Goal: Information Seeking & Learning: Learn about a topic

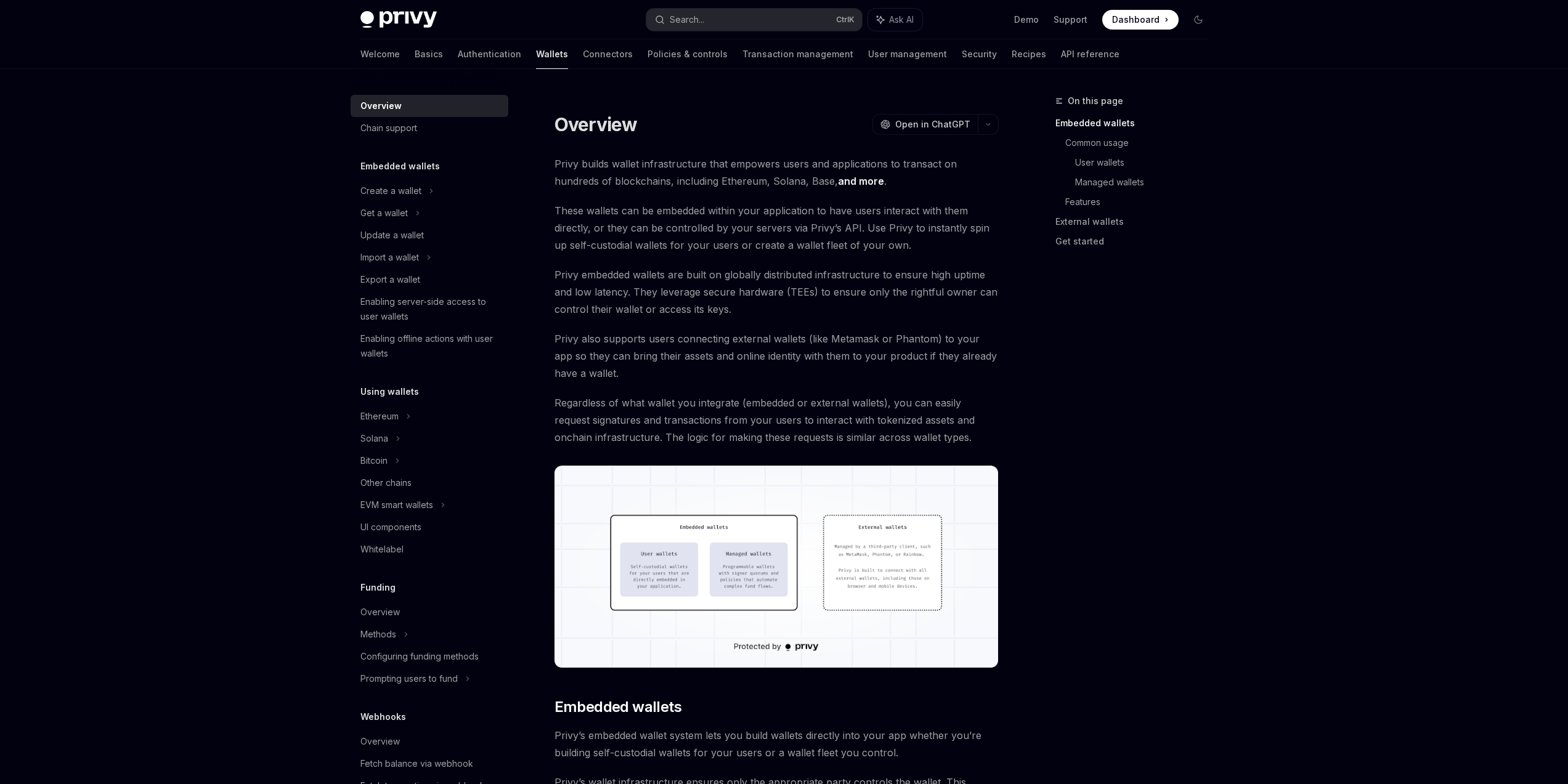
click at [1134, 497] on div "On this page Embedded wallets Common usage User wallets Managed wallets Feature…" at bounding box center [1124, 438] width 188 height 691
click at [1127, 23] on span "Dashboard" at bounding box center [1135, 19] width 47 height 12
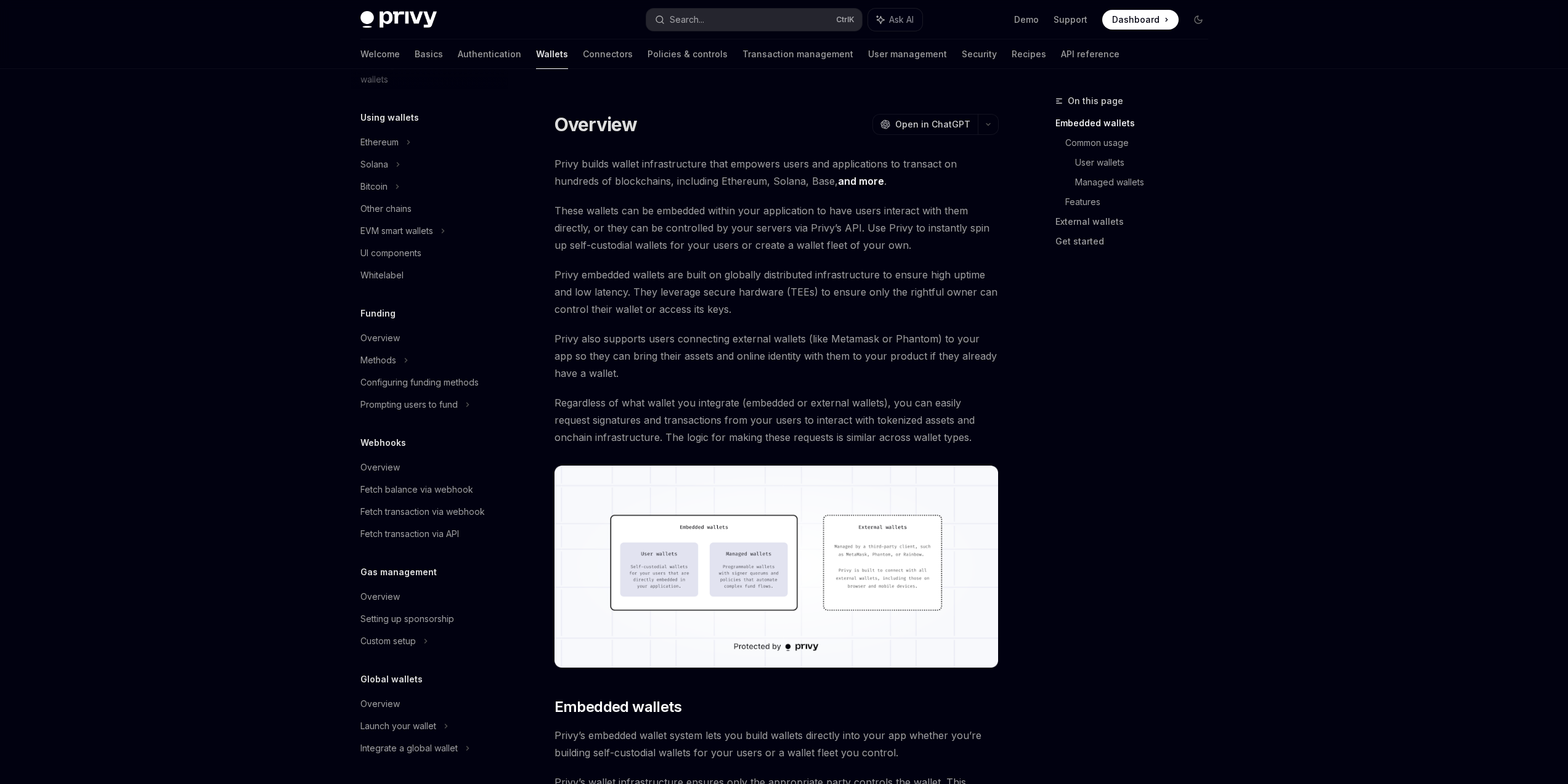
scroll to position [200, 0]
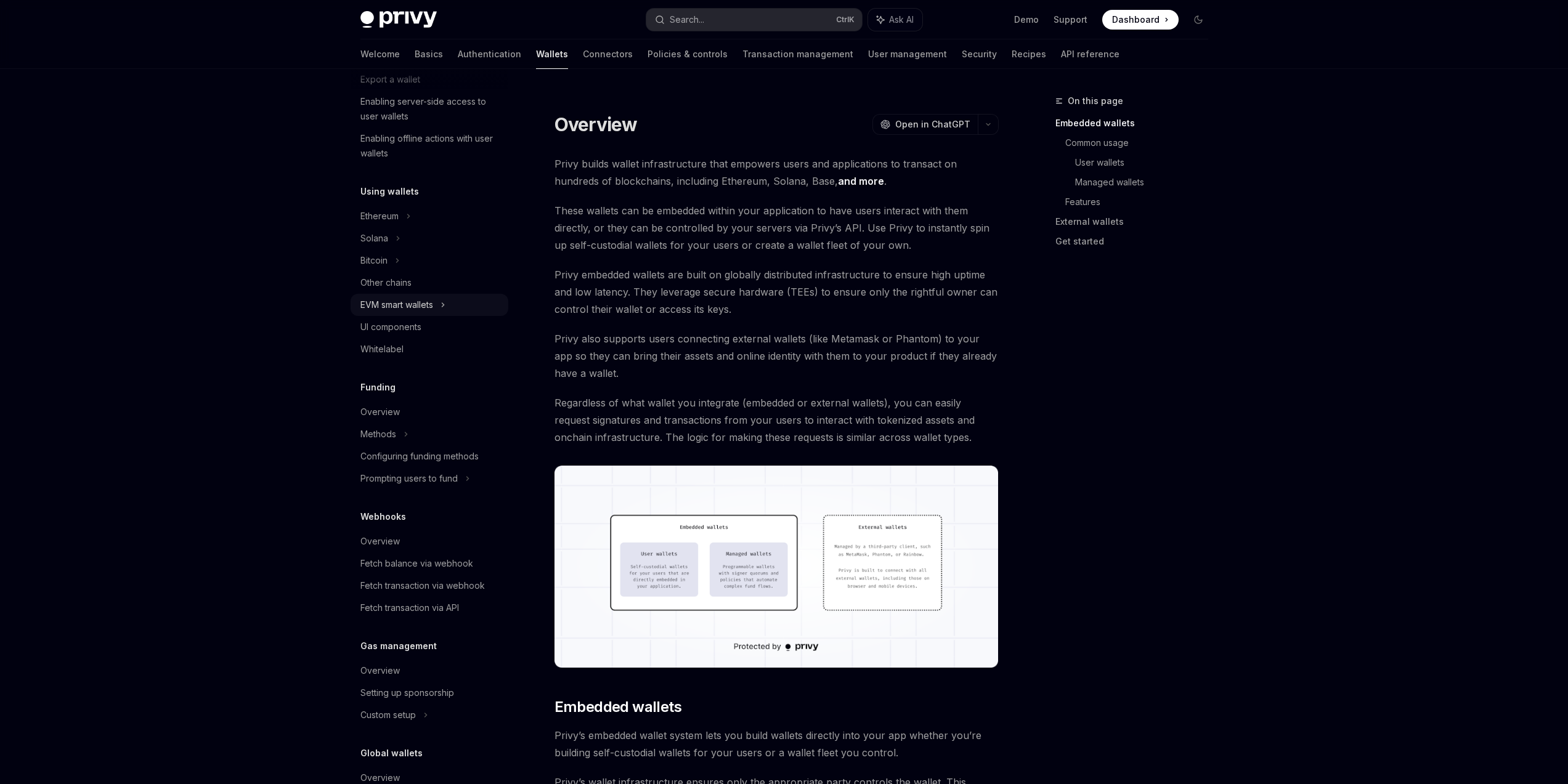
click at [447, 315] on div "EVM smart wallets" at bounding box center [429, 305] width 157 height 23
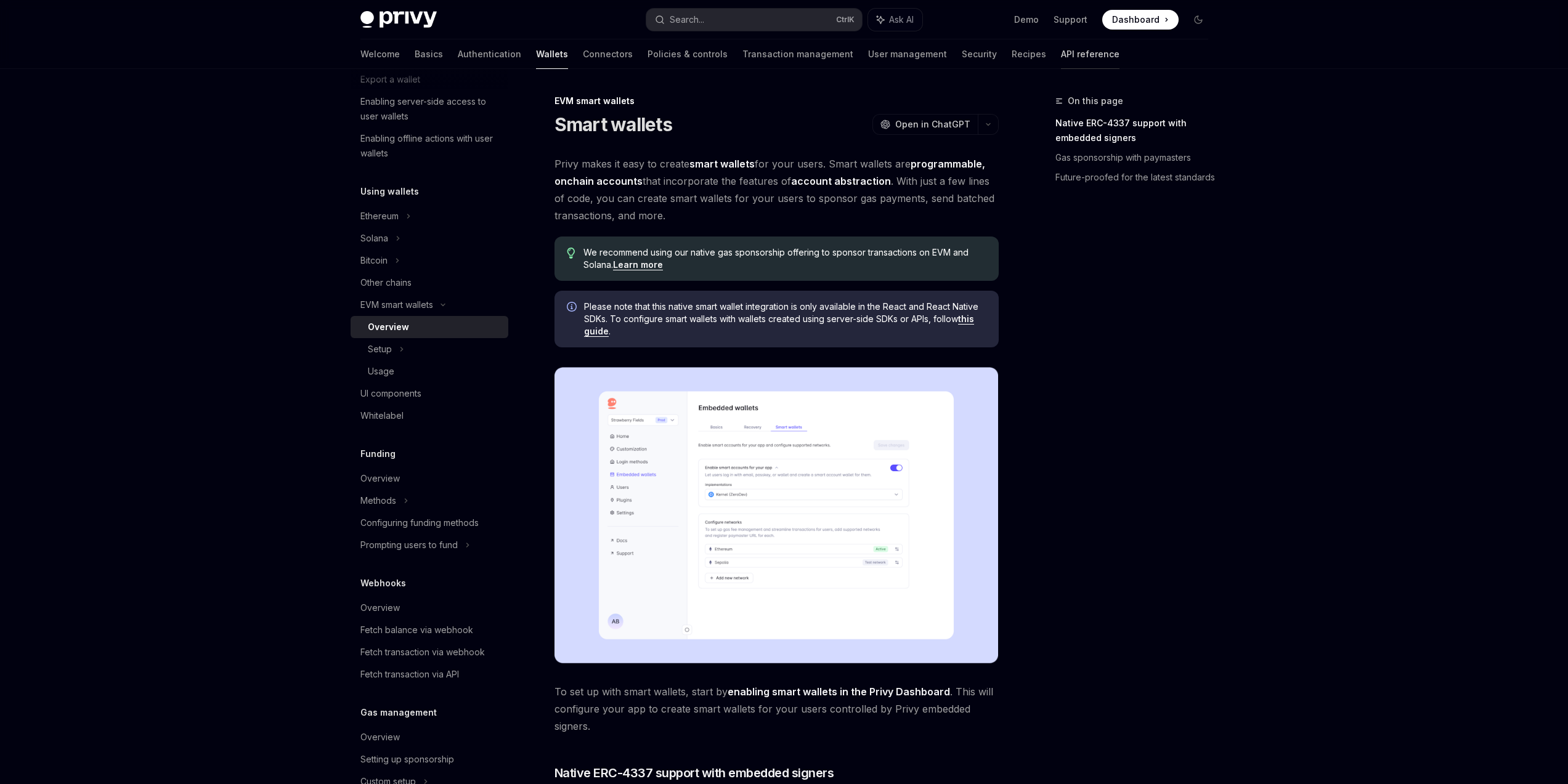
click at [1061, 54] on link "API reference" at bounding box center [1090, 54] width 58 height 29
type textarea "*"
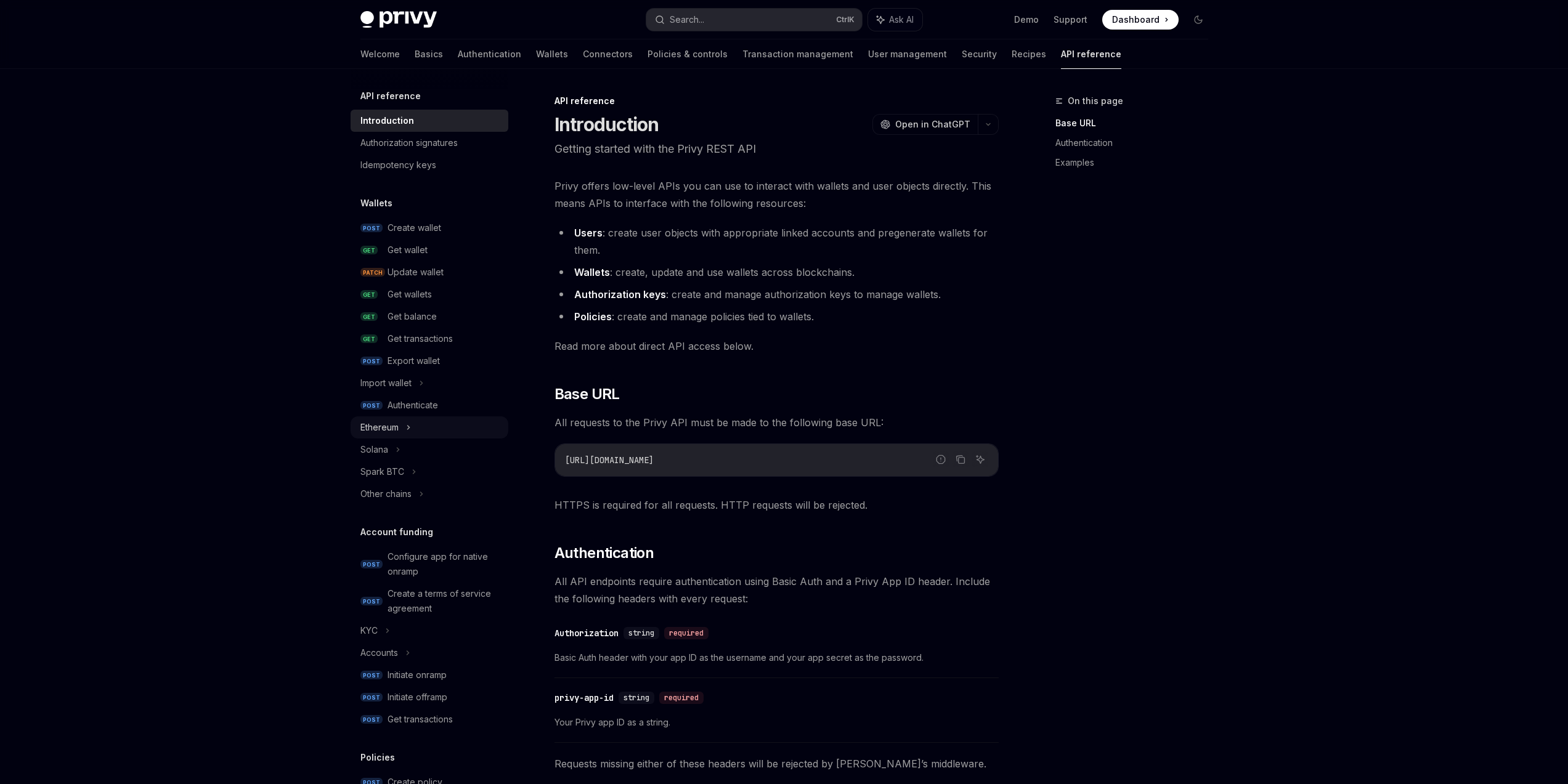
click at [460, 437] on div "Ethereum" at bounding box center [429, 428] width 157 height 23
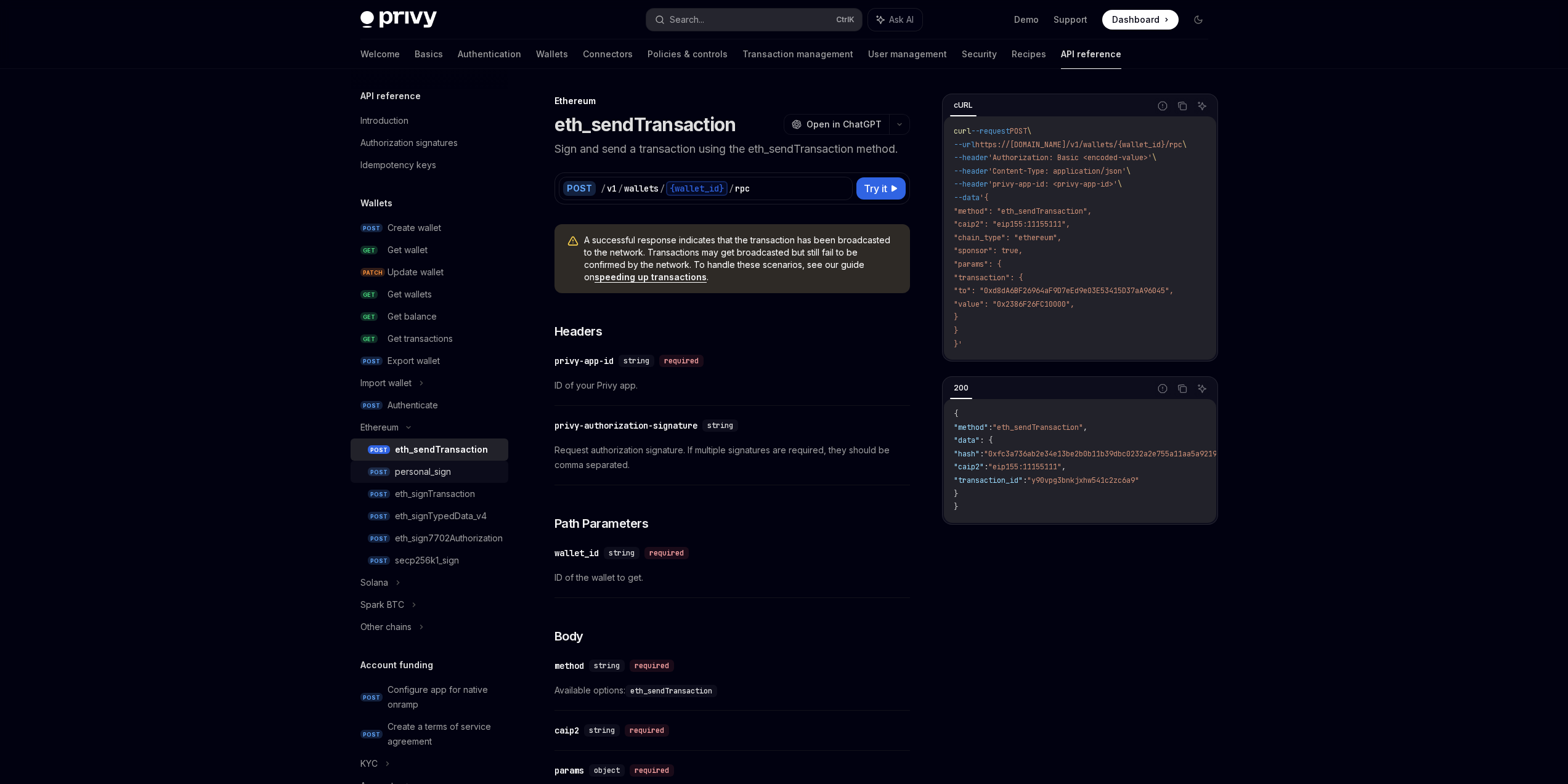
click at [478, 474] on div "personal_sign" at bounding box center [448, 472] width 106 height 15
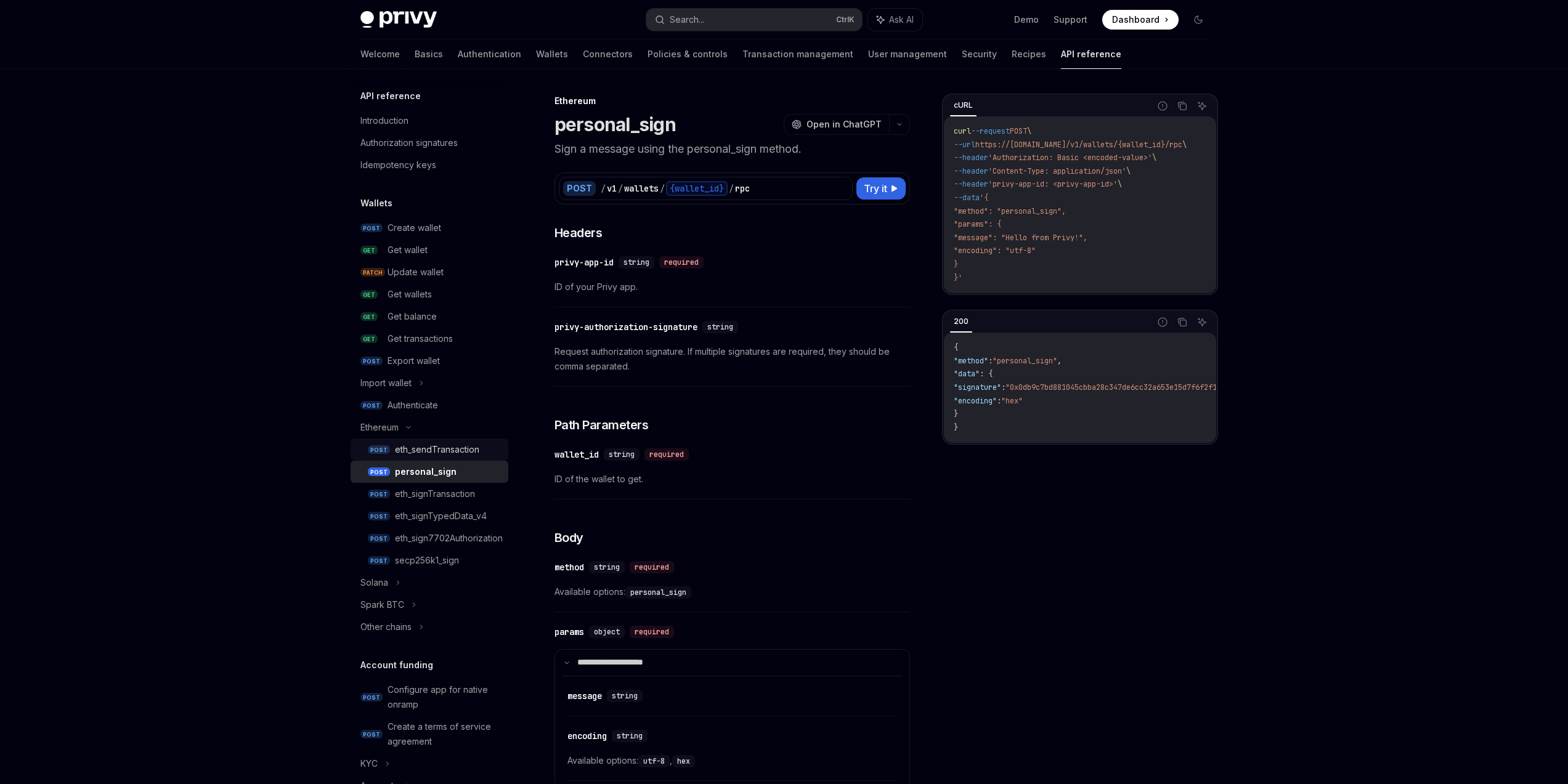
click at [470, 452] on div "eth_sendTransaction" at bounding box center [437, 449] width 85 height 15
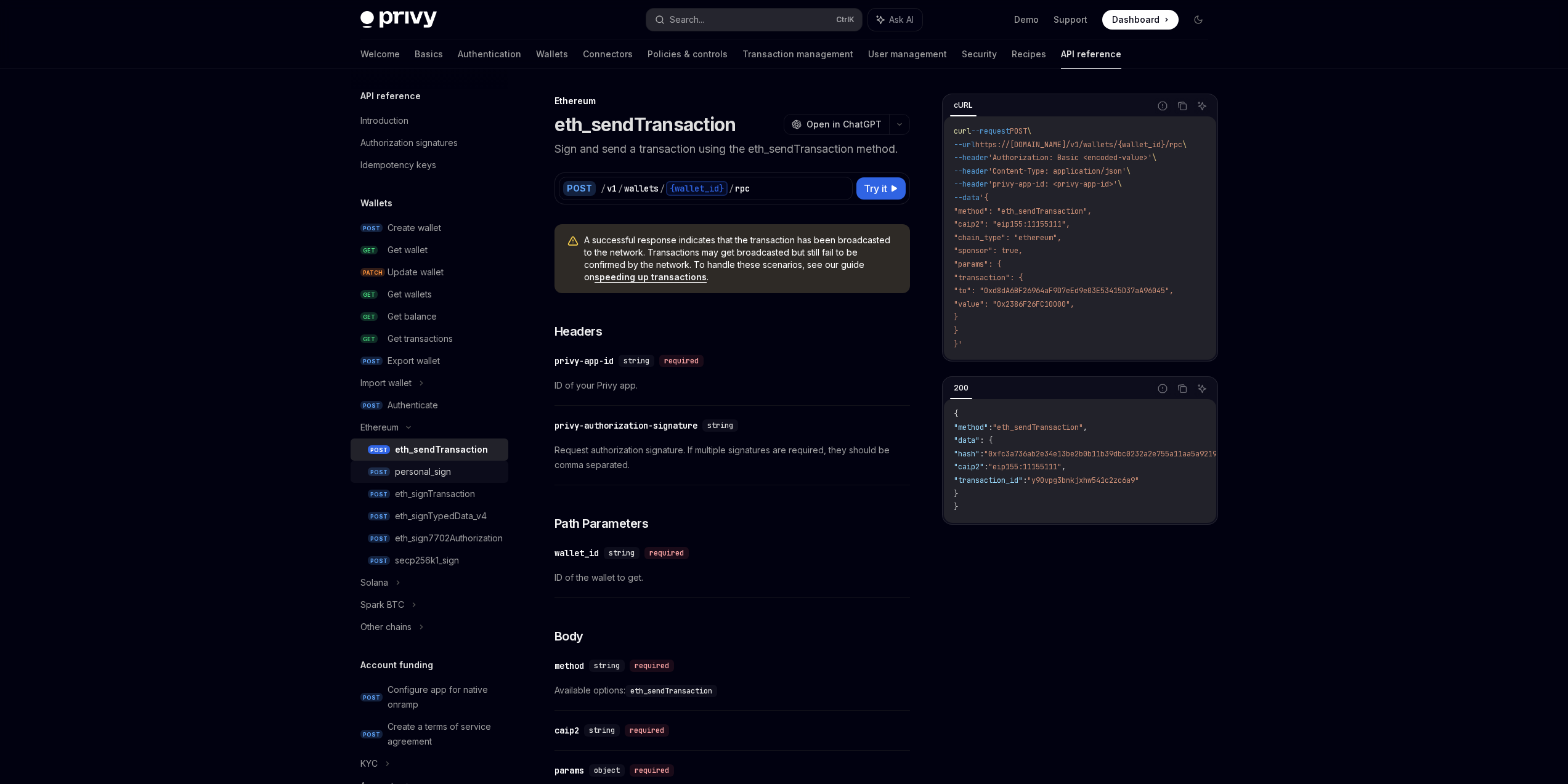
click at [463, 475] on div "personal_sign" at bounding box center [448, 472] width 106 height 15
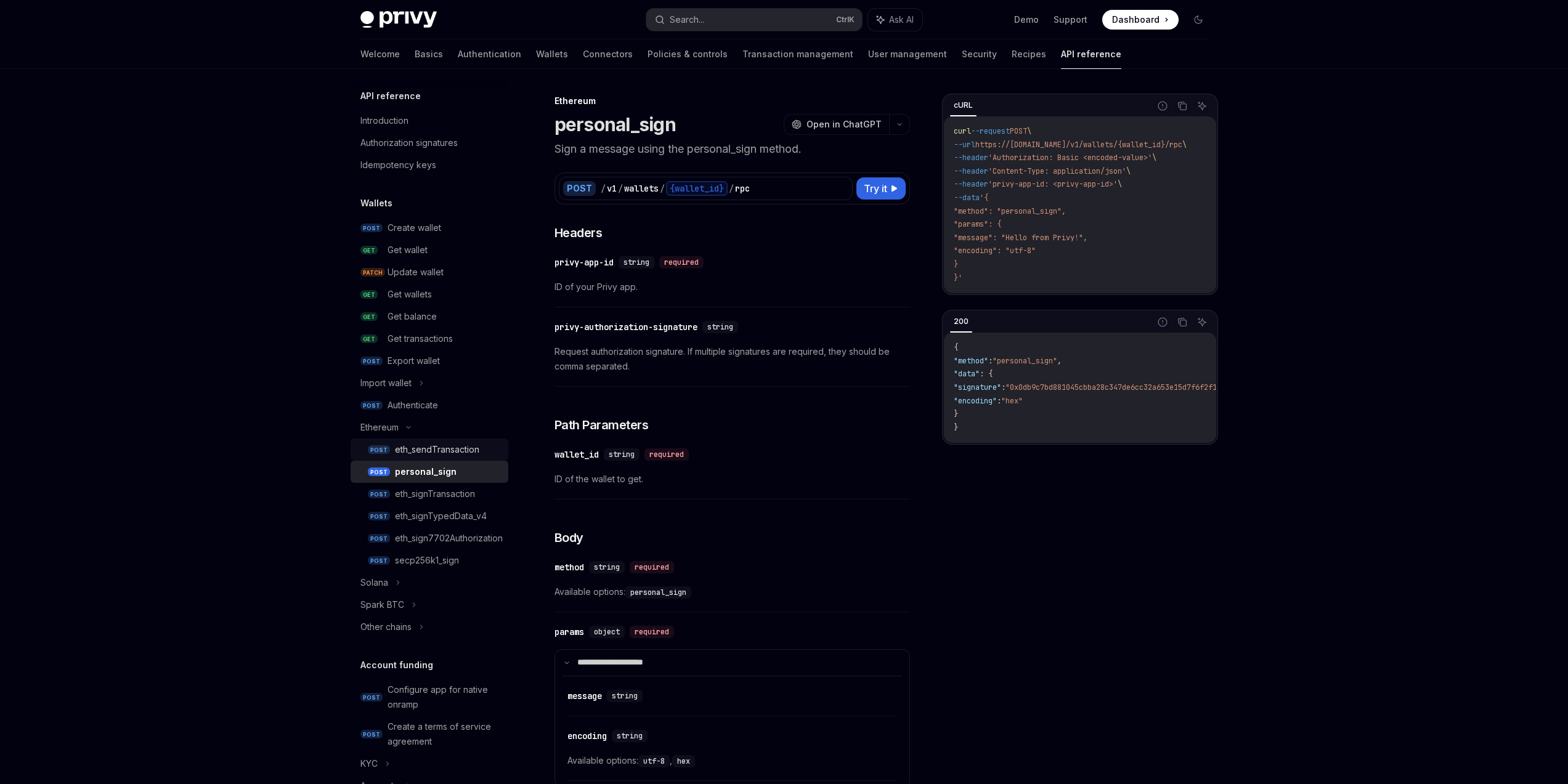
click at [464, 458] on link "POST eth_sendTransaction" at bounding box center [429, 449] width 157 height 23
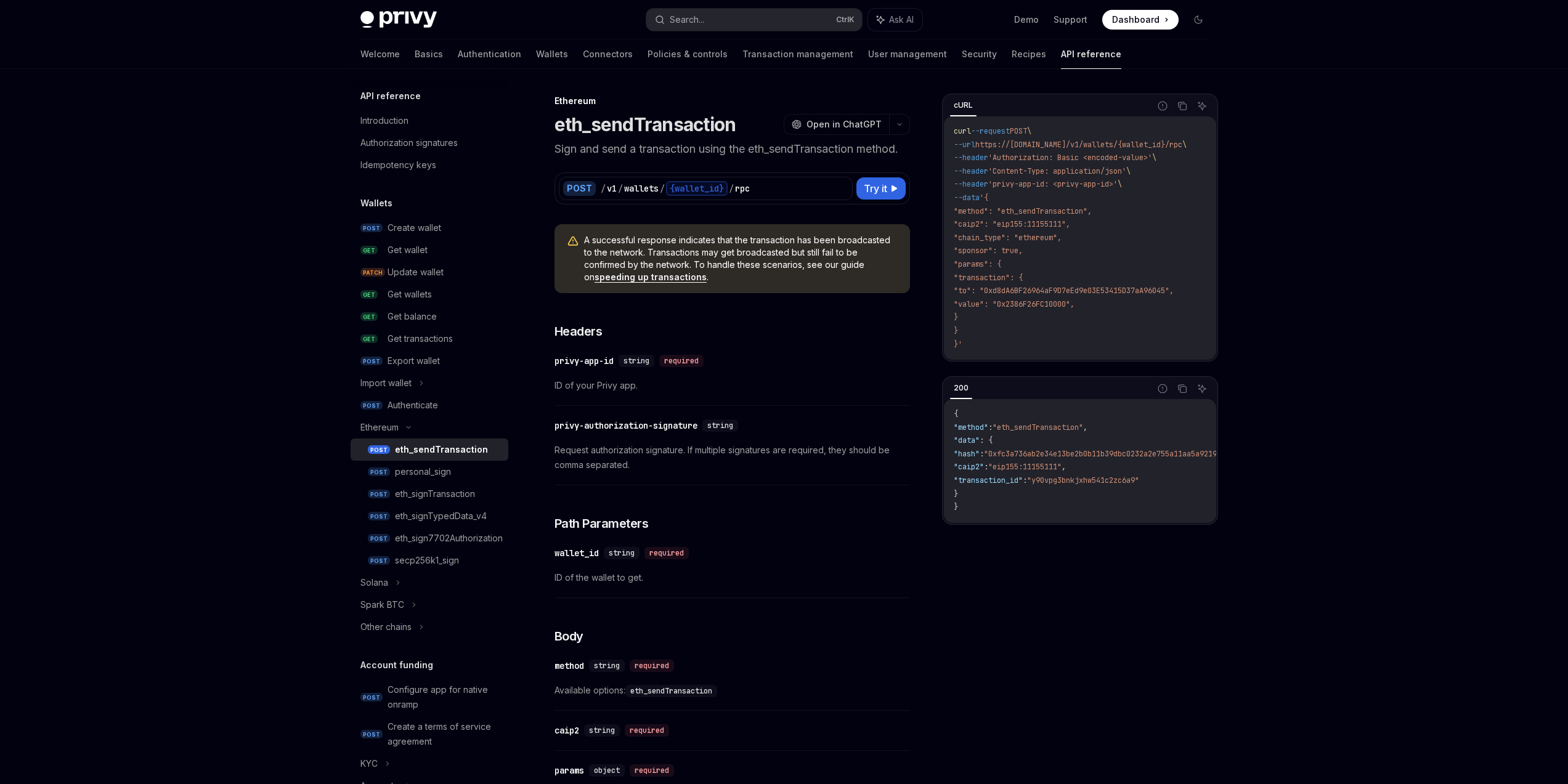
drag, startPoint x: 694, startPoint y: 237, endPoint x: 755, endPoint y: 239, distance: 61.0
click at [749, 239] on span "A successful response indicates that the transaction has been broadcasted to th…" at bounding box center [741, 258] width 314 height 49
click at [817, 242] on span "A successful response indicates that the transaction has been broadcasted to th…" at bounding box center [741, 258] width 314 height 49
click at [817, 249] on span "A successful response indicates that the transaction has been broadcasted to th…" at bounding box center [741, 258] width 314 height 49
click at [891, 193] on button "Try it" at bounding box center [881, 188] width 49 height 23
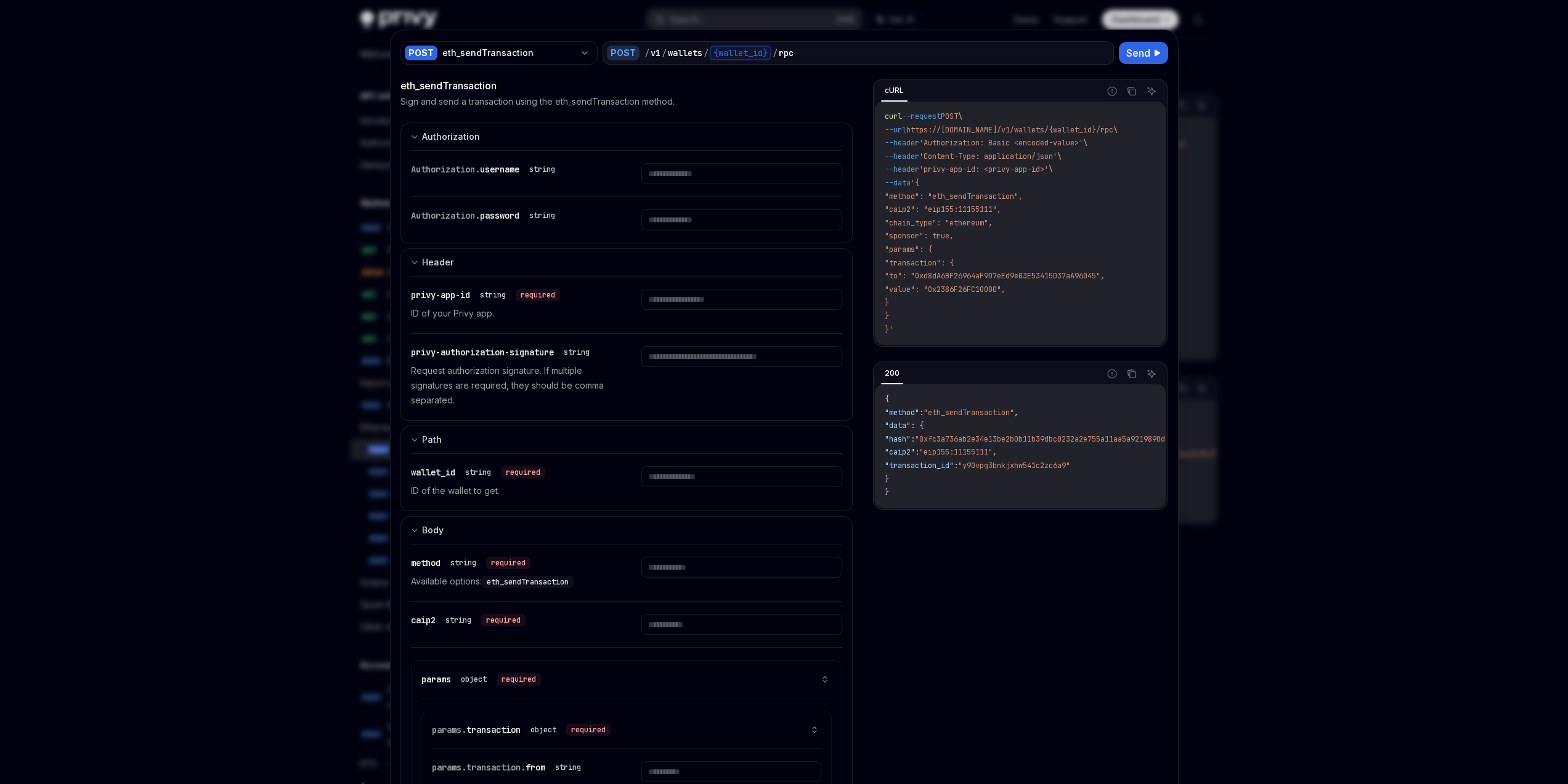
click at [1304, 340] on div at bounding box center [784, 392] width 1568 height 784
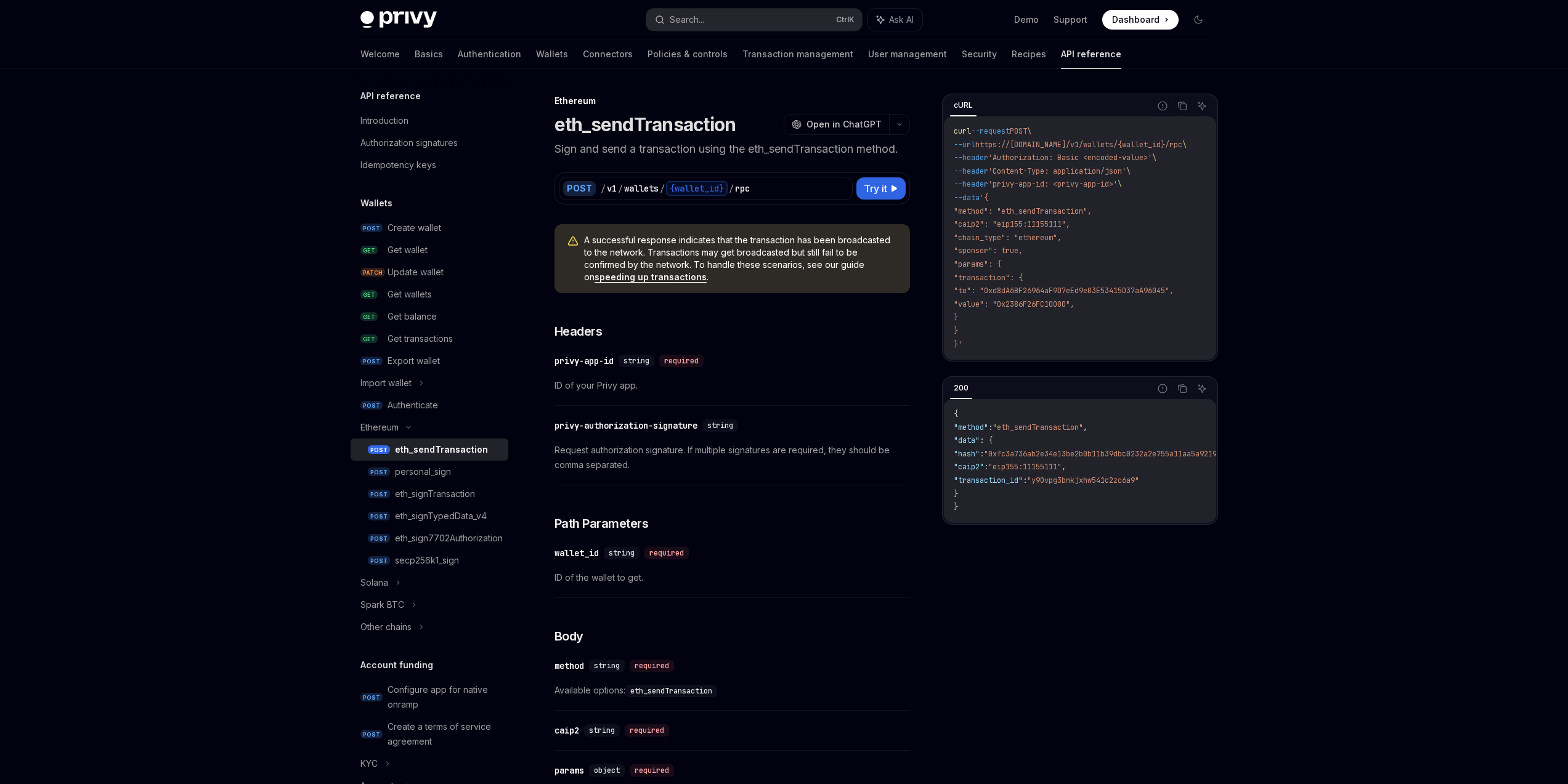
click at [678, 118] on h1 "eth_sendTransaction" at bounding box center [645, 124] width 182 height 23
click at [536, 54] on link "Wallets" at bounding box center [552, 54] width 32 height 29
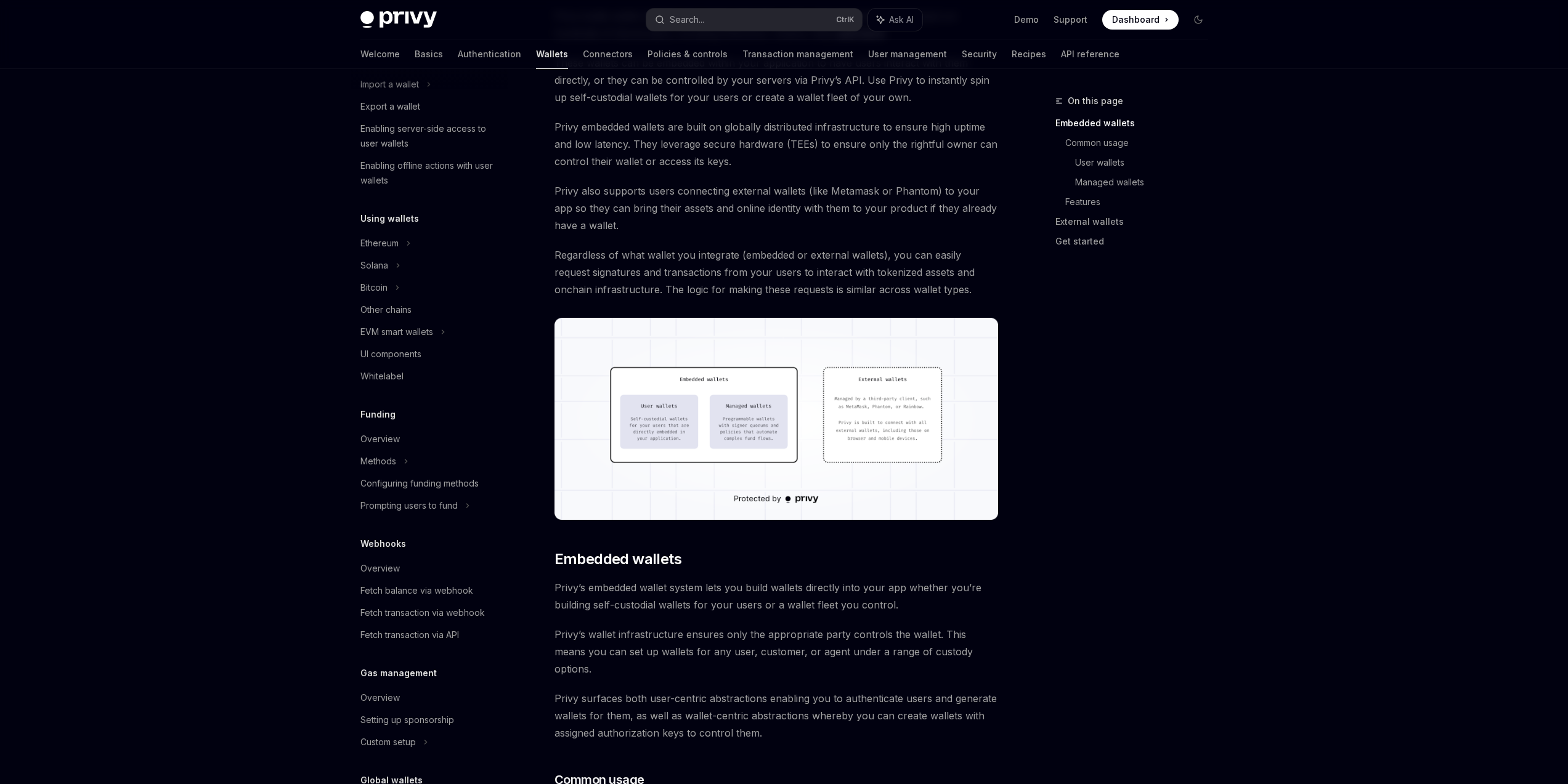
scroll to position [126, 0]
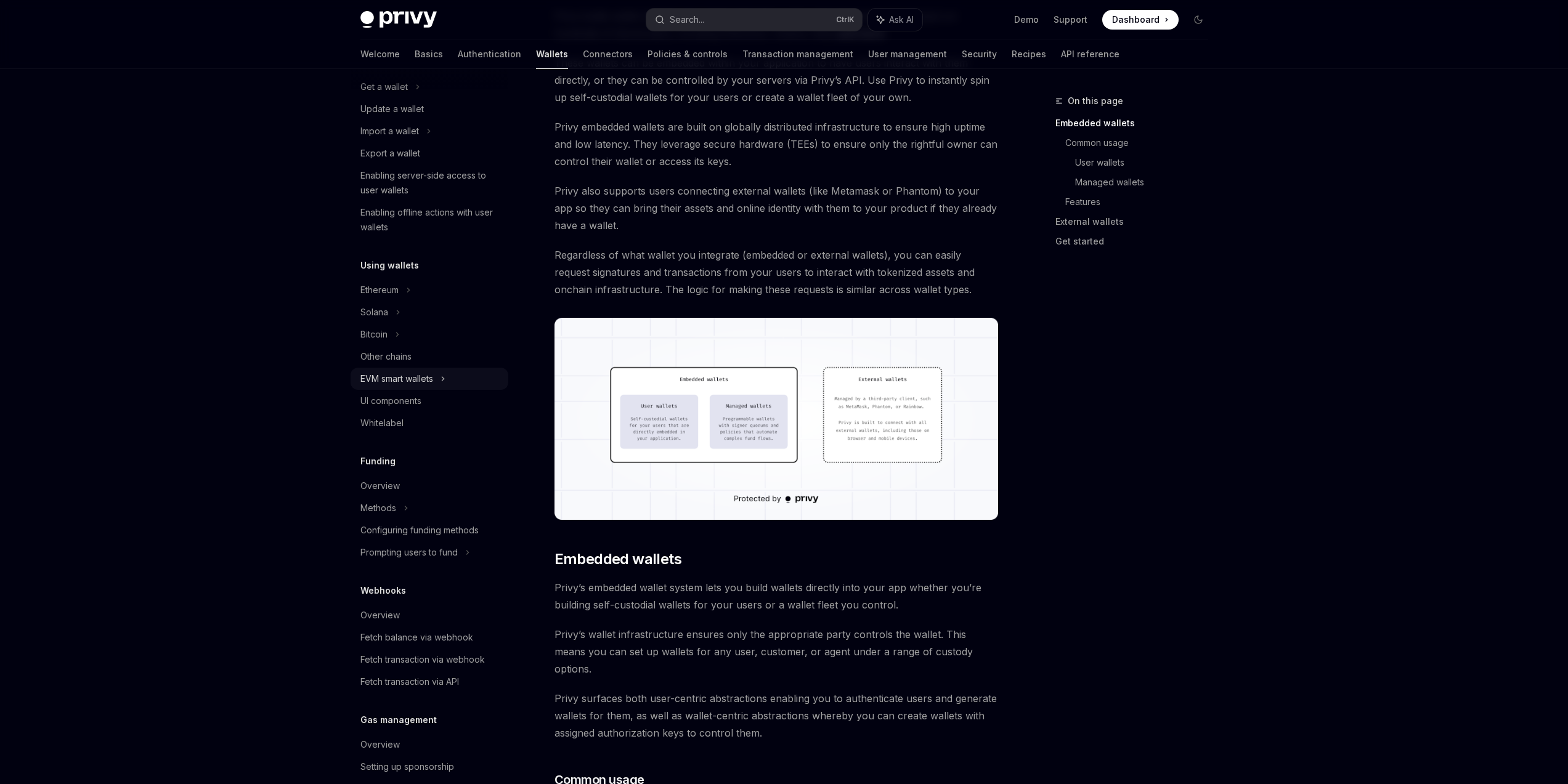
click at [408, 384] on div "EVM smart wallets" at bounding box center [396, 379] width 73 height 15
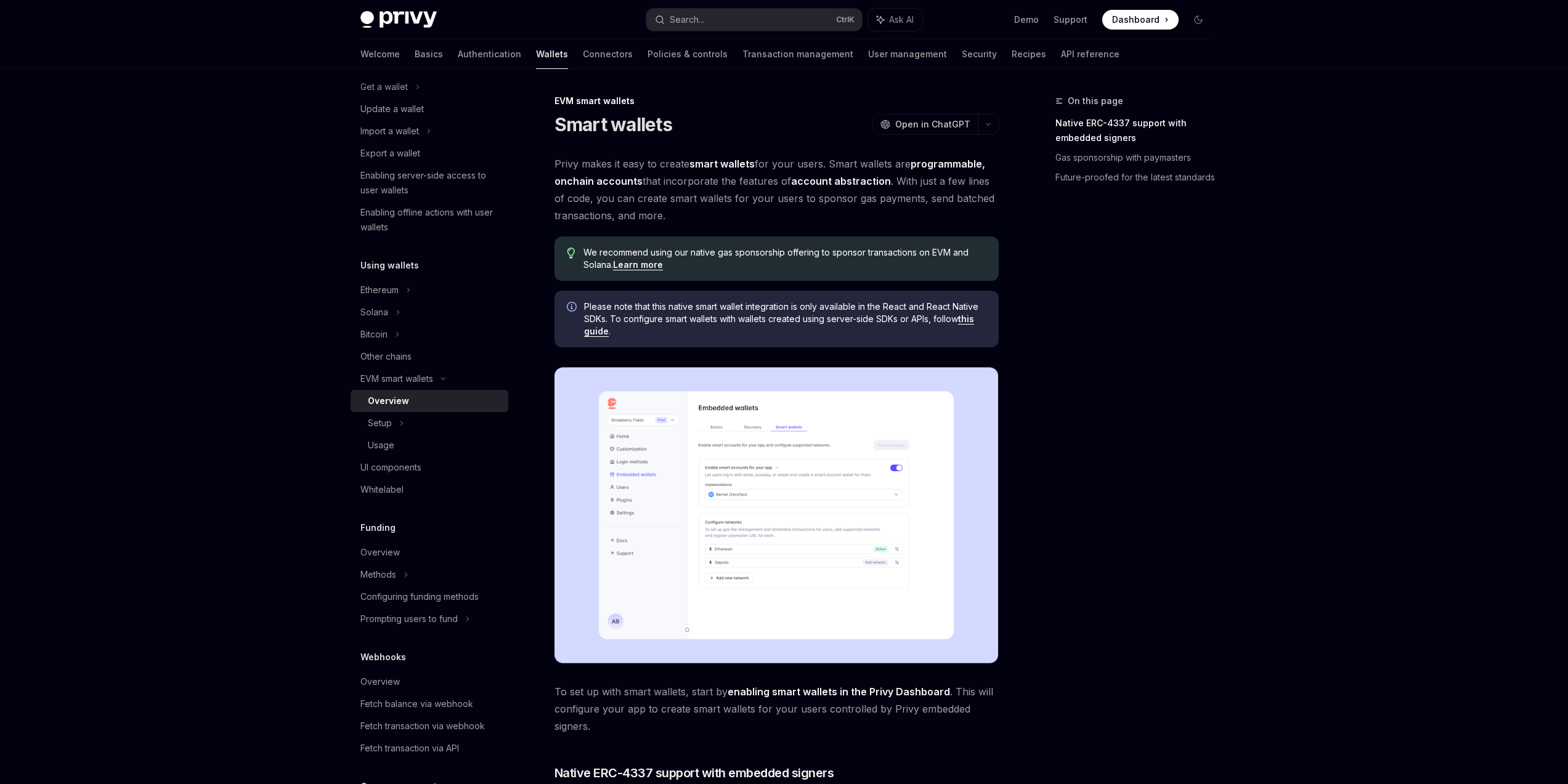
click at [424, 402] on div "Overview" at bounding box center [433, 401] width 133 height 15
click at [1279, 482] on div "Privy Docs home page Search... Ctrl K Ask AI Demo Support Dashboard Dashboard S…" at bounding box center [784, 736] width 1568 height 1472
click at [1157, 505] on div "On this page Native ERC-4337 support with embedded signers Gas sponsorship with…" at bounding box center [1124, 438] width 188 height 691
click at [1146, 468] on div "On this page Native ERC-4337 support with embedded signers Gas sponsorship with…" at bounding box center [1124, 438] width 188 height 691
click at [436, 447] on div "Usage" at bounding box center [433, 446] width 133 height 15
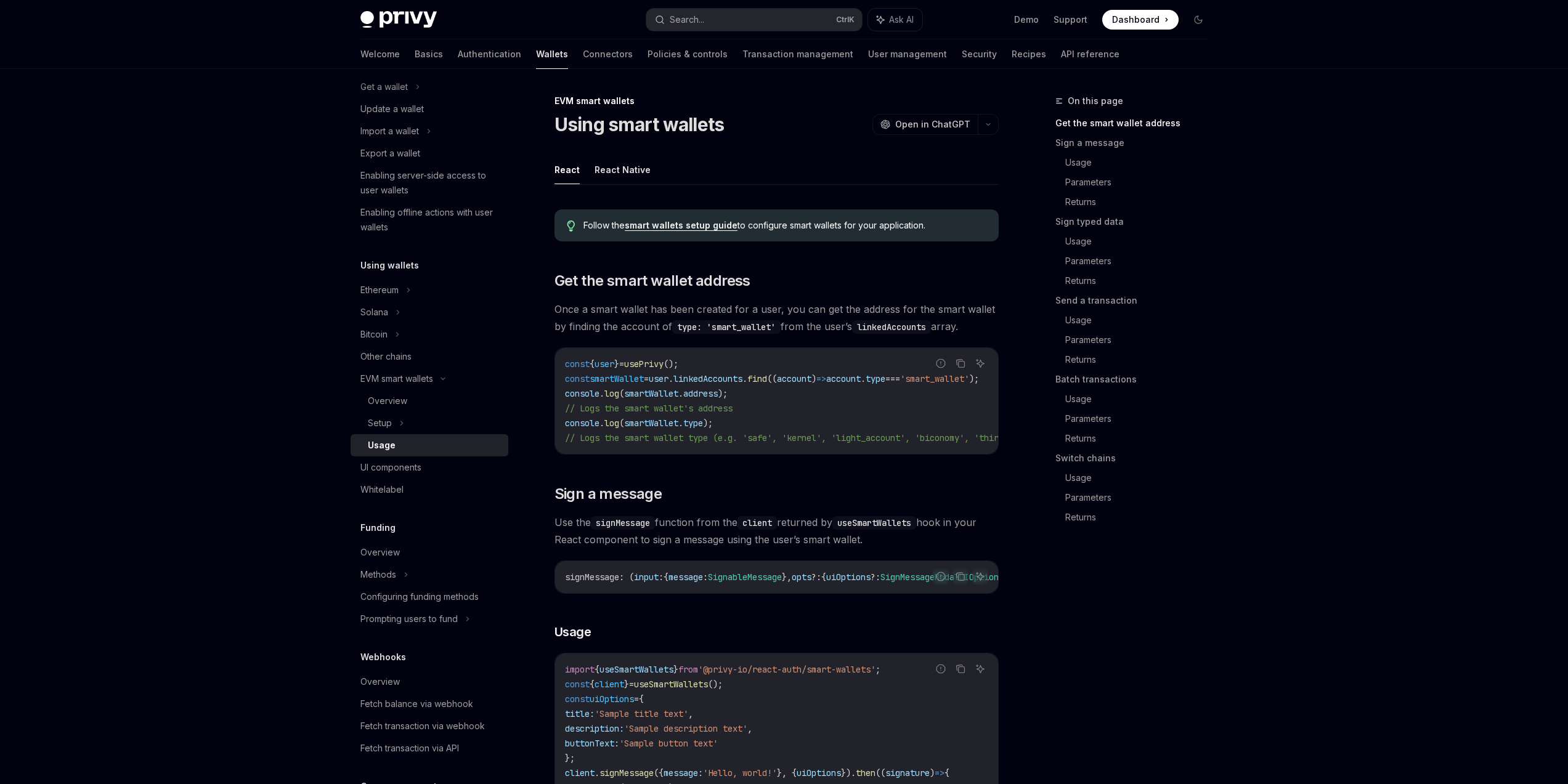
drag, startPoint x: 665, startPoint y: 453, endPoint x: 708, endPoint y: 458, distance: 43.3
click at [688, 454] on div "const { user } = usePrivy (); const smartWallet = user . linkedAccounts . find …" at bounding box center [776, 400] width 443 height 106
drag, startPoint x: 795, startPoint y: 453, endPoint x: 826, endPoint y: 454, distance: 31.0
click at [826, 454] on div "const { user } = usePrivy (); const smartWallet = user . linkedAccounts . find …" at bounding box center [776, 400] width 443 height 106
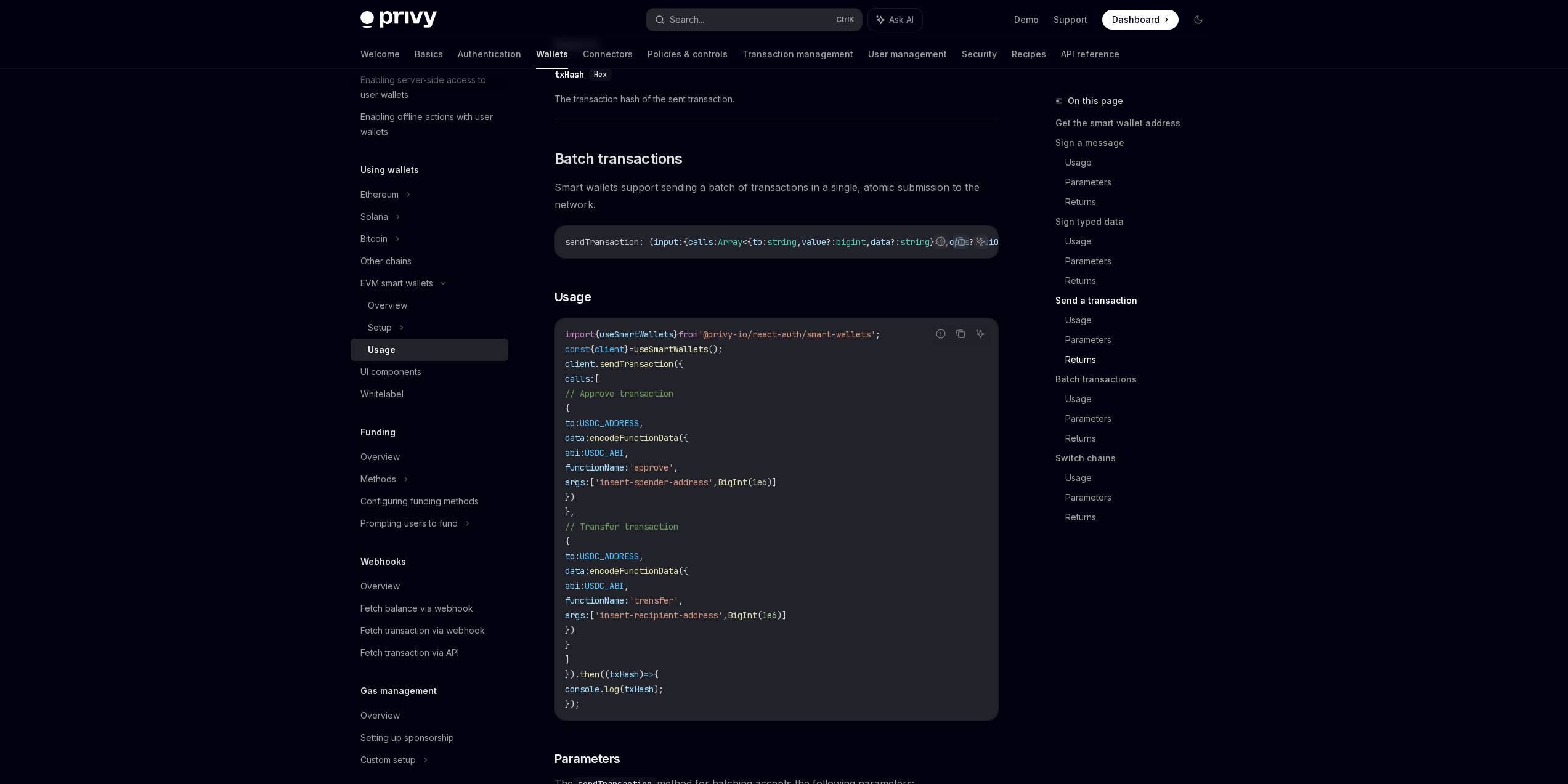
scroll to position [2439, 0]
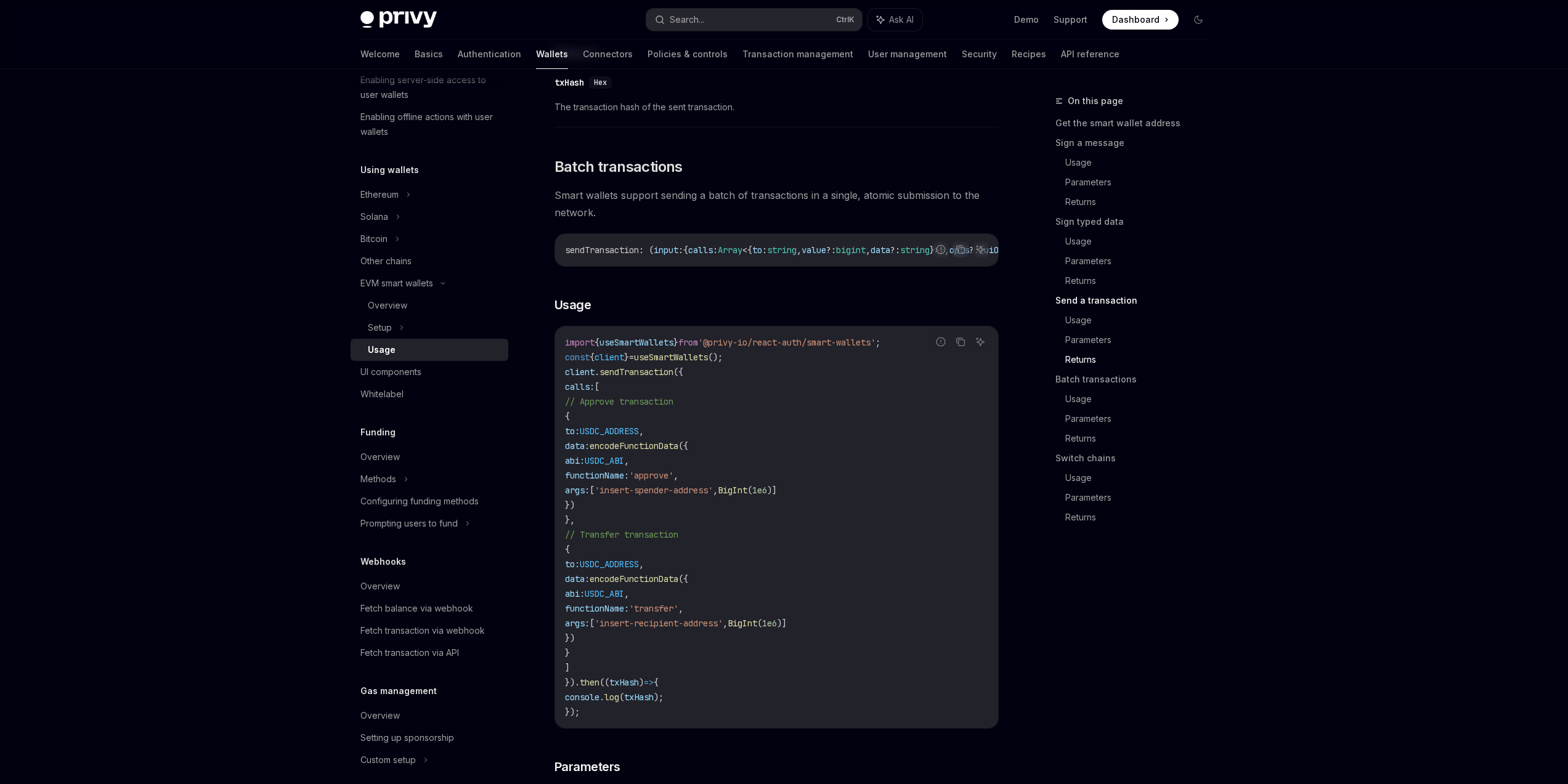
click at [1044, 590] on div "On this page Get the smart wallet address Sign a message Usage Parameters Retur…" at bounding box center [1124, 438] width 188 height 691
click at [1113, 574] on div "On this page Get the smart wallet address Sign a message Usage Parameters Retur…" at bounding box center [1124, 438] width 188 height 691
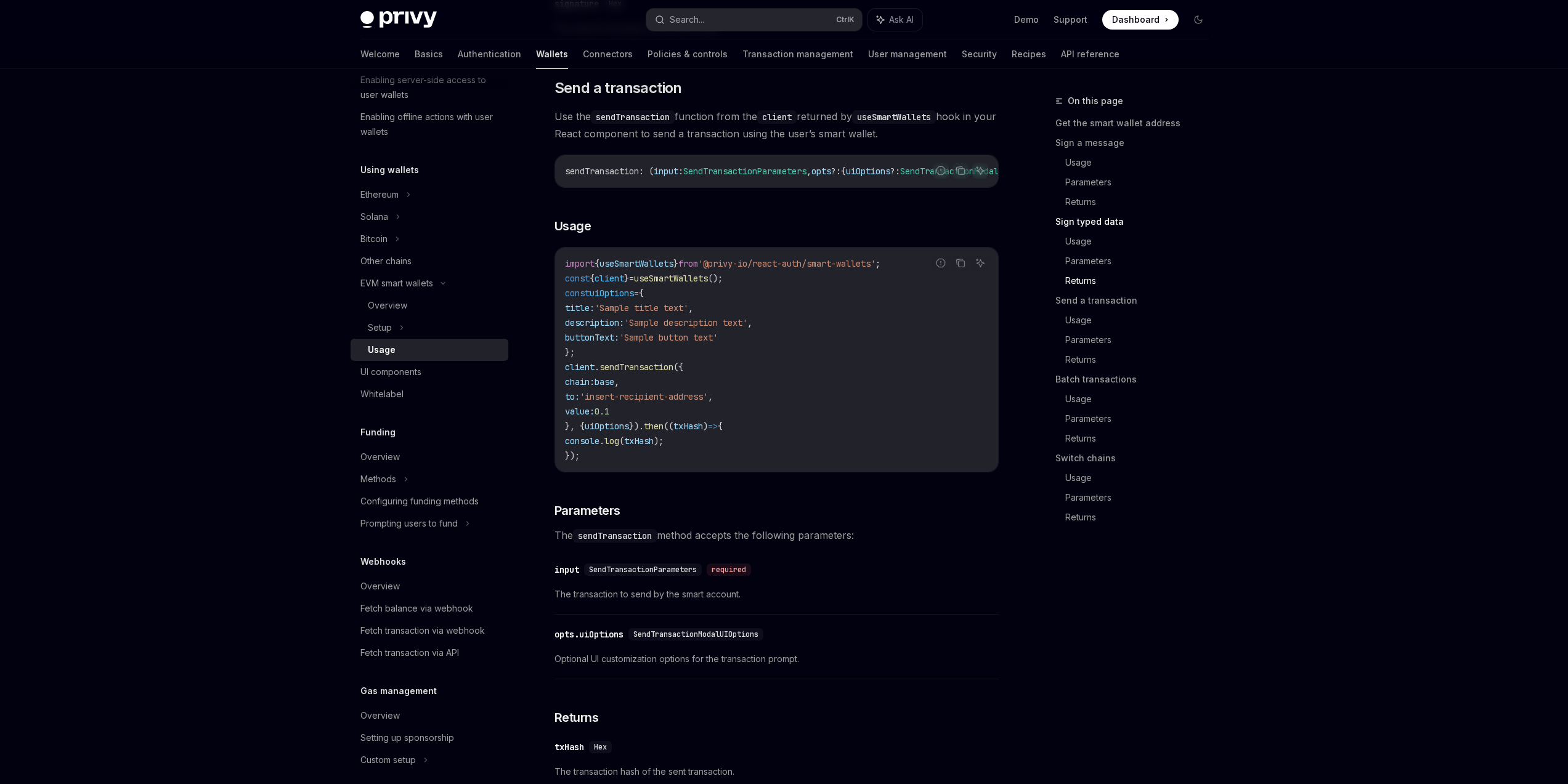
scroll to position [1725, 0]
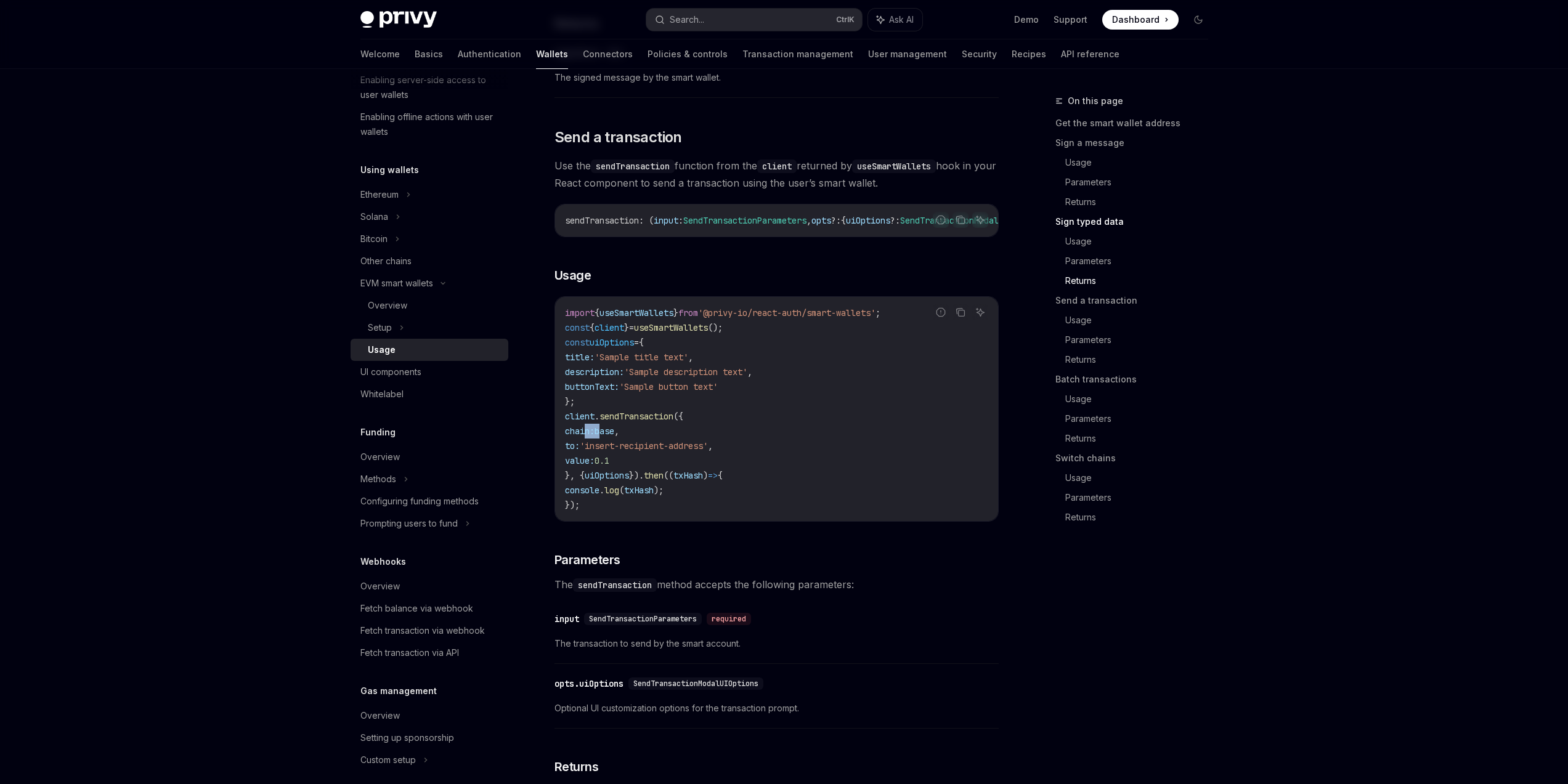
drag, startPoint x: 586, startPoint y: 461, endPoint x: 645, endPoint y: 462, distance: 59.0
click at [619, 436] on span "chain: base ," at bounding box center [592, 432] width 55 height 11
click at [883, 568] on h3 "​ Parameters" at bounding box center [776, 560] width 444 height 17
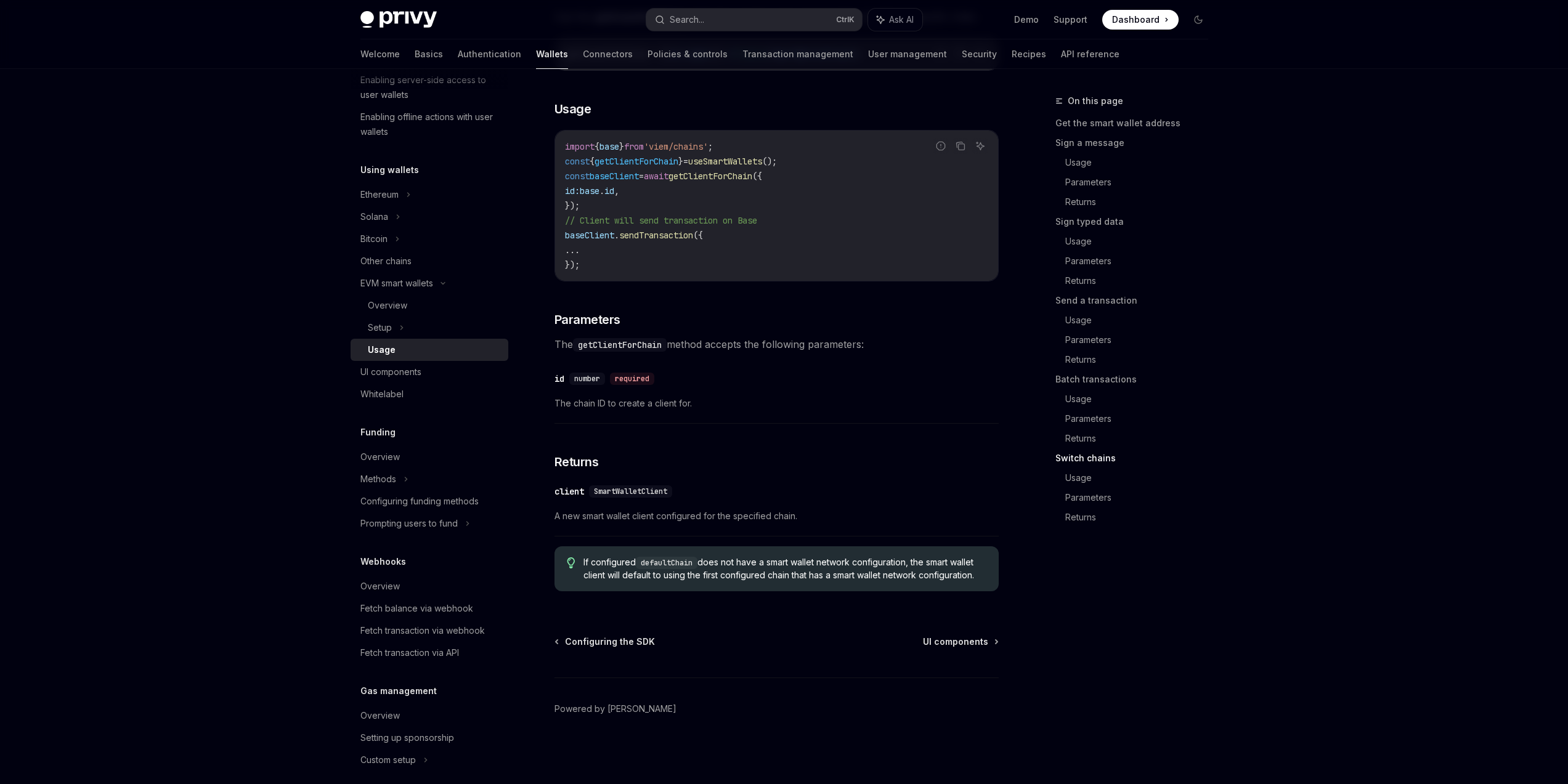
scroll to position [3573, 0]
click at [716, 178] on span "getClientForChain" at bounding box center [710, 176] width 84 height 11
copy span "getClientForChain"
click at [433, 352] on div "Usage" at bounding box center [433, 350] width 133 height 15
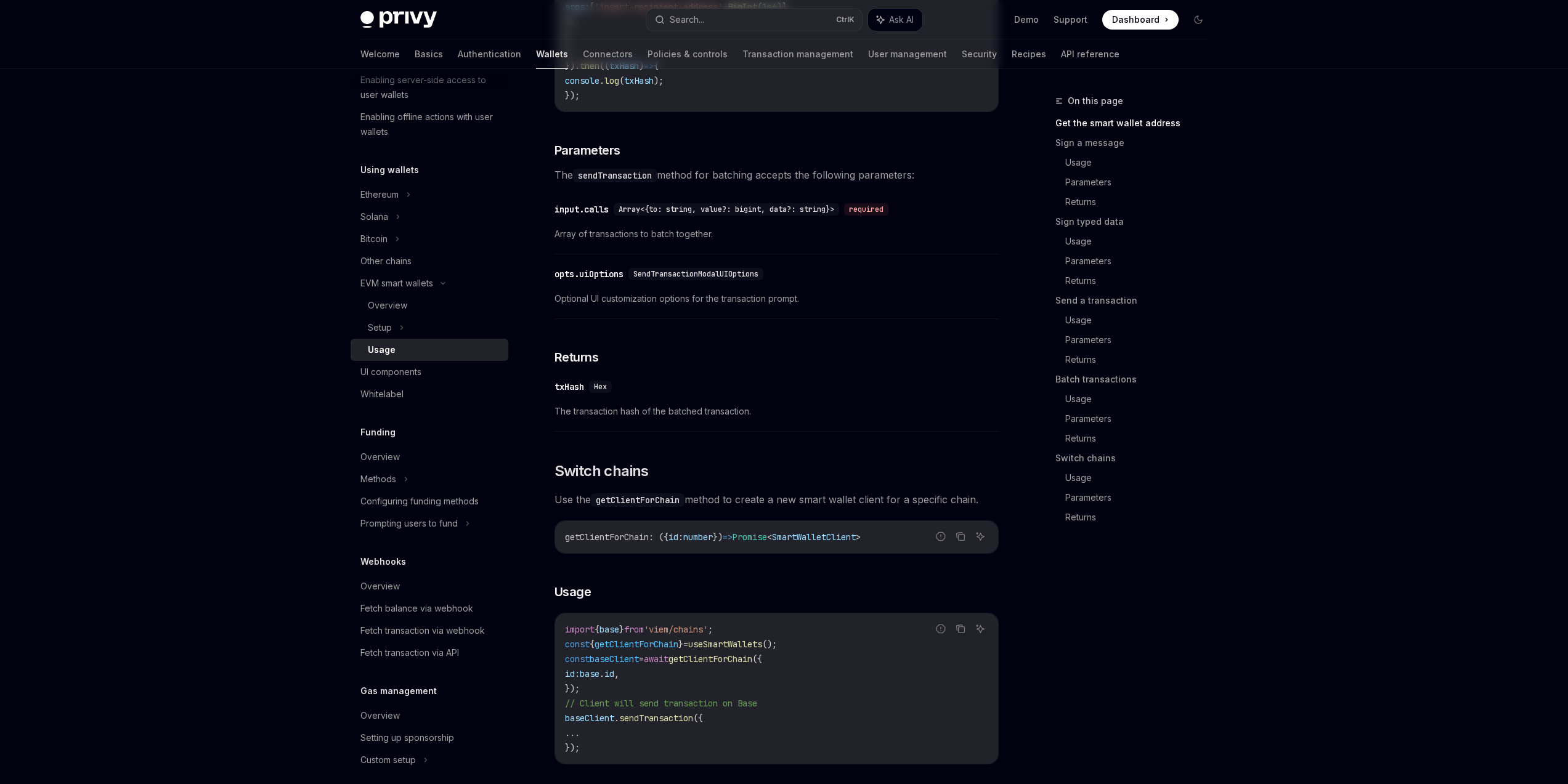
scroll to position [0, 0]
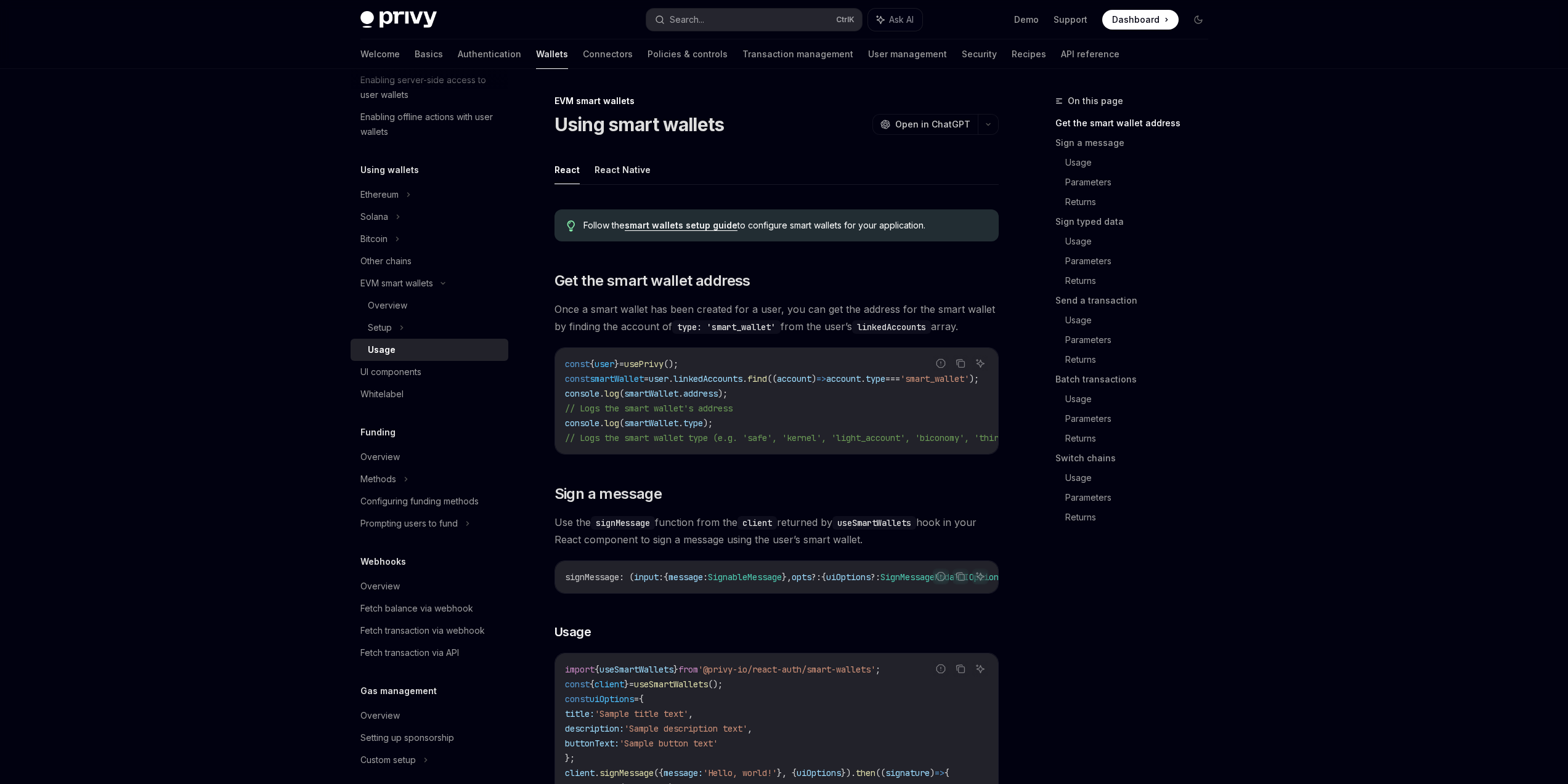
click at [671, 125] on h1 "Using smart wallets" at bounding box center [639, 124] width 170 height 23
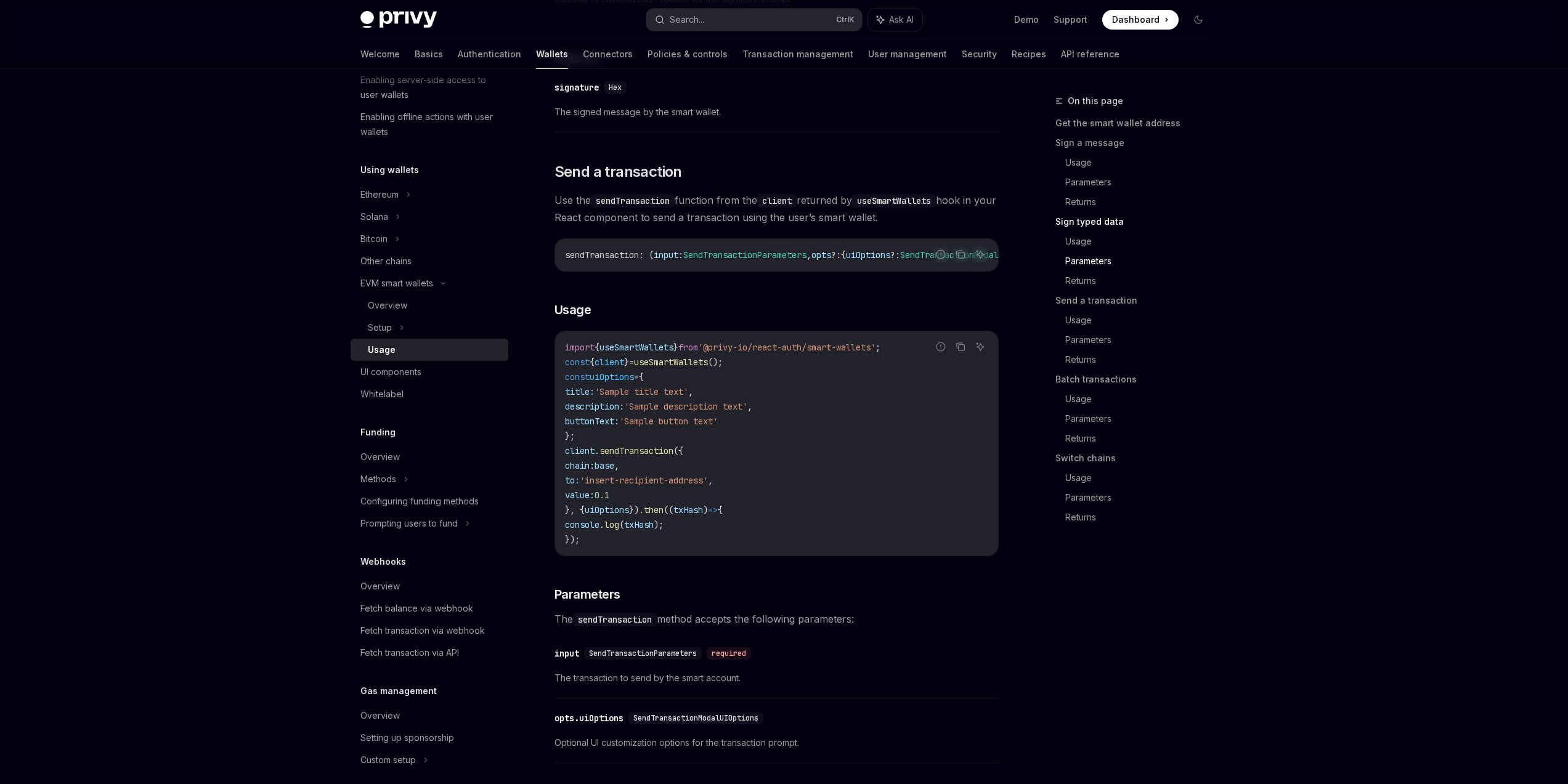
scroll to position [1773, 0]
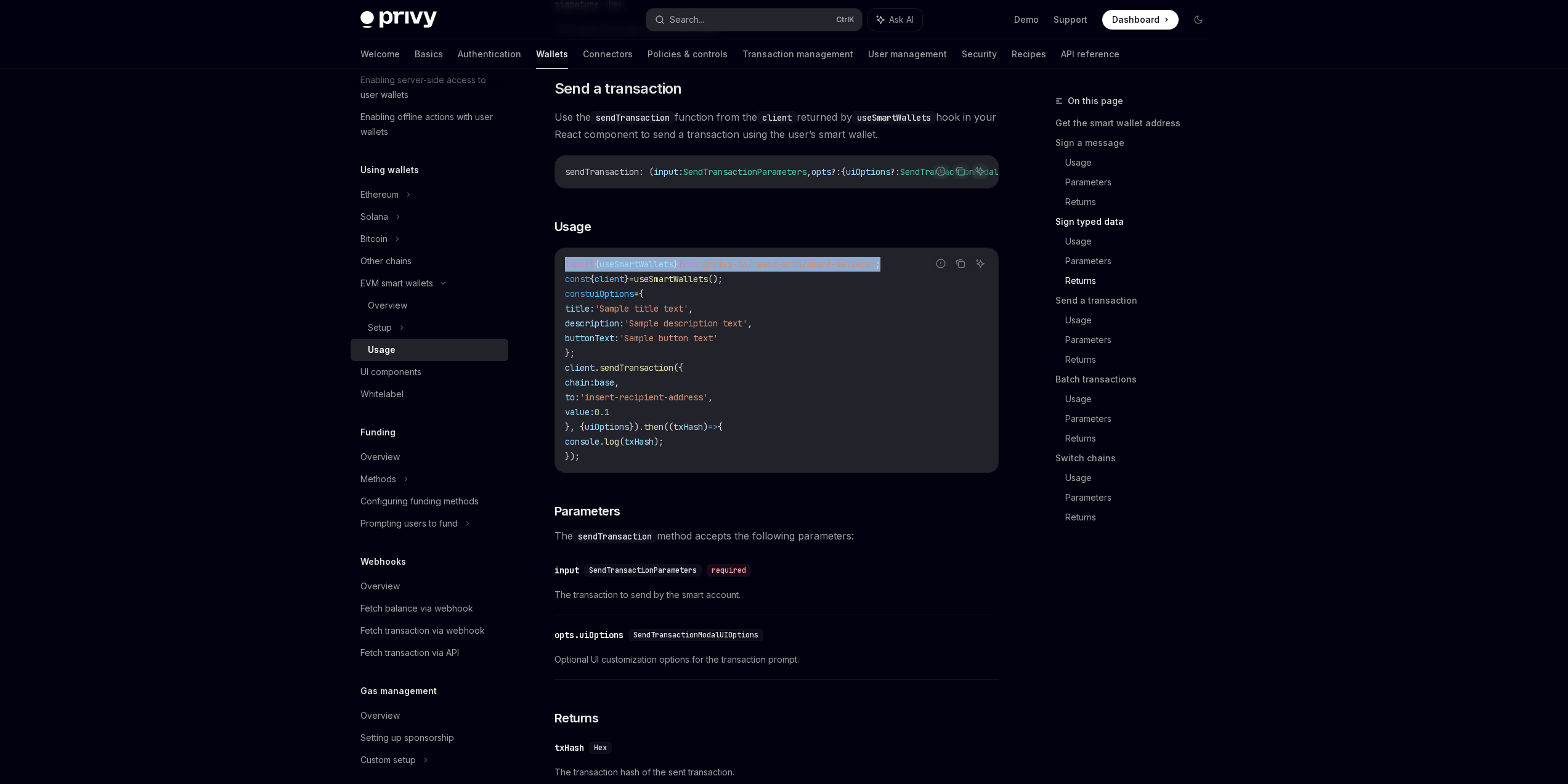
drag, startPoint x: 563, startPoint y: 296, endPoint x: 909, endPoint y: 295, distance: 346.0
click at [910, 295] on div "import { useSmartWallets } from '@privy-io/react-auth/smart-wallets' ; const { …" at bounding box center [776, 360] width 443 height 224
click at [880, 270] on span ";" at bounding box center [877, 265] width 5 height 11
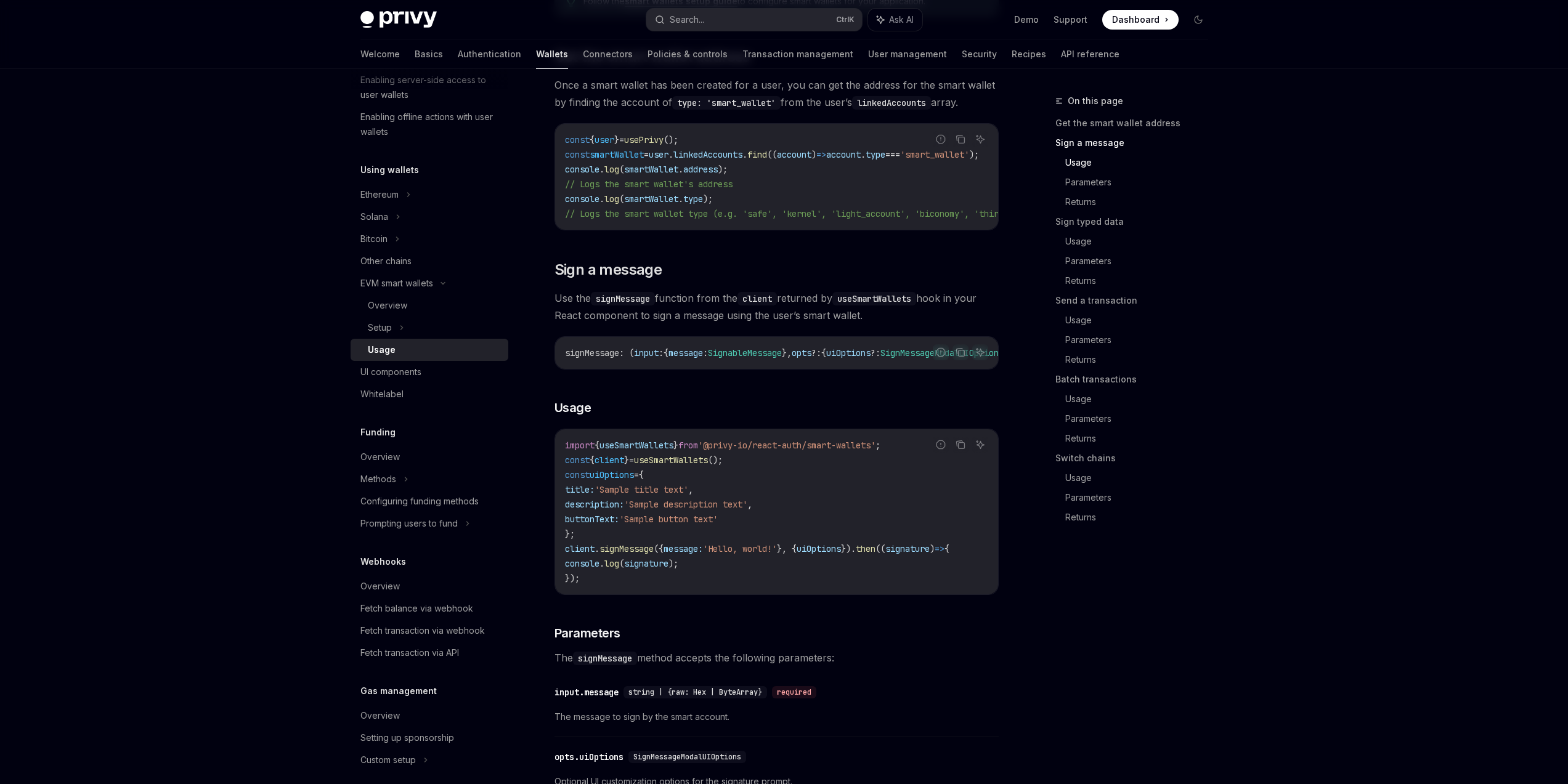
scroll to position [0, 0]
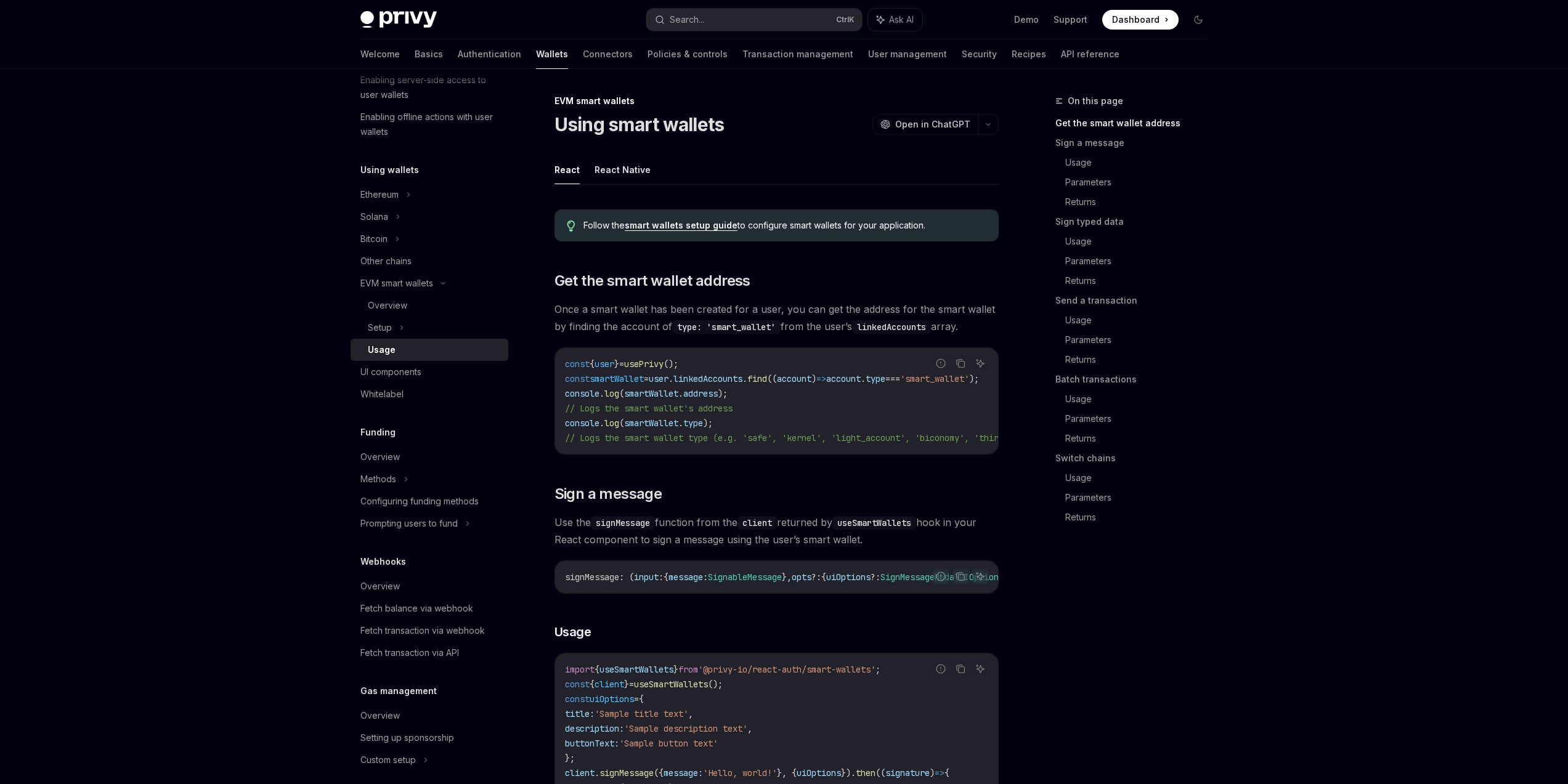
drag, startPoint x: 1288, startPoint y: 577, endPoint x: 1266, endPoint y: 553, distance: 32.6
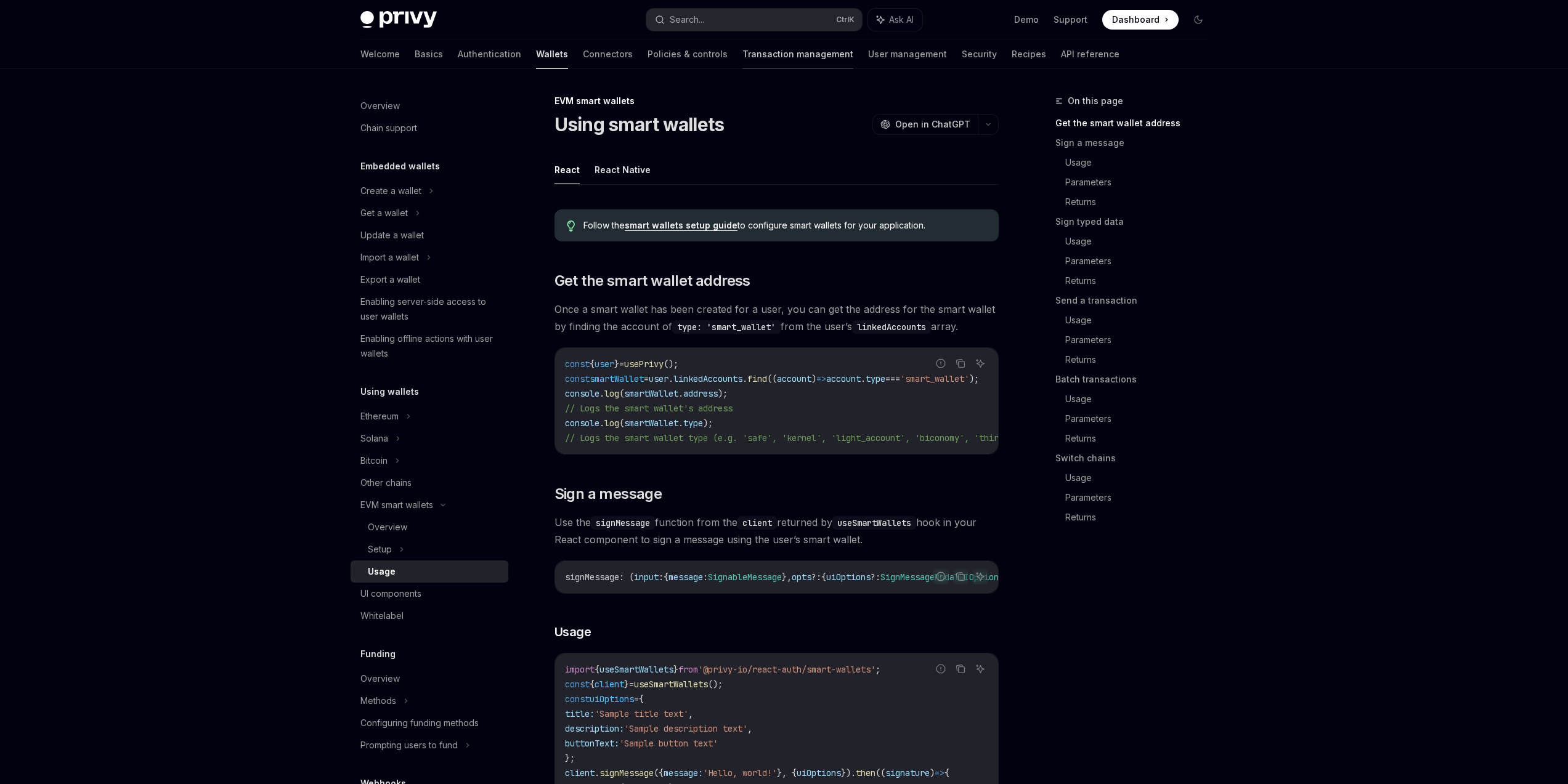
click at [743, 46] on link "Transaction management" at bounding box center [798, 54] width 111 height 29
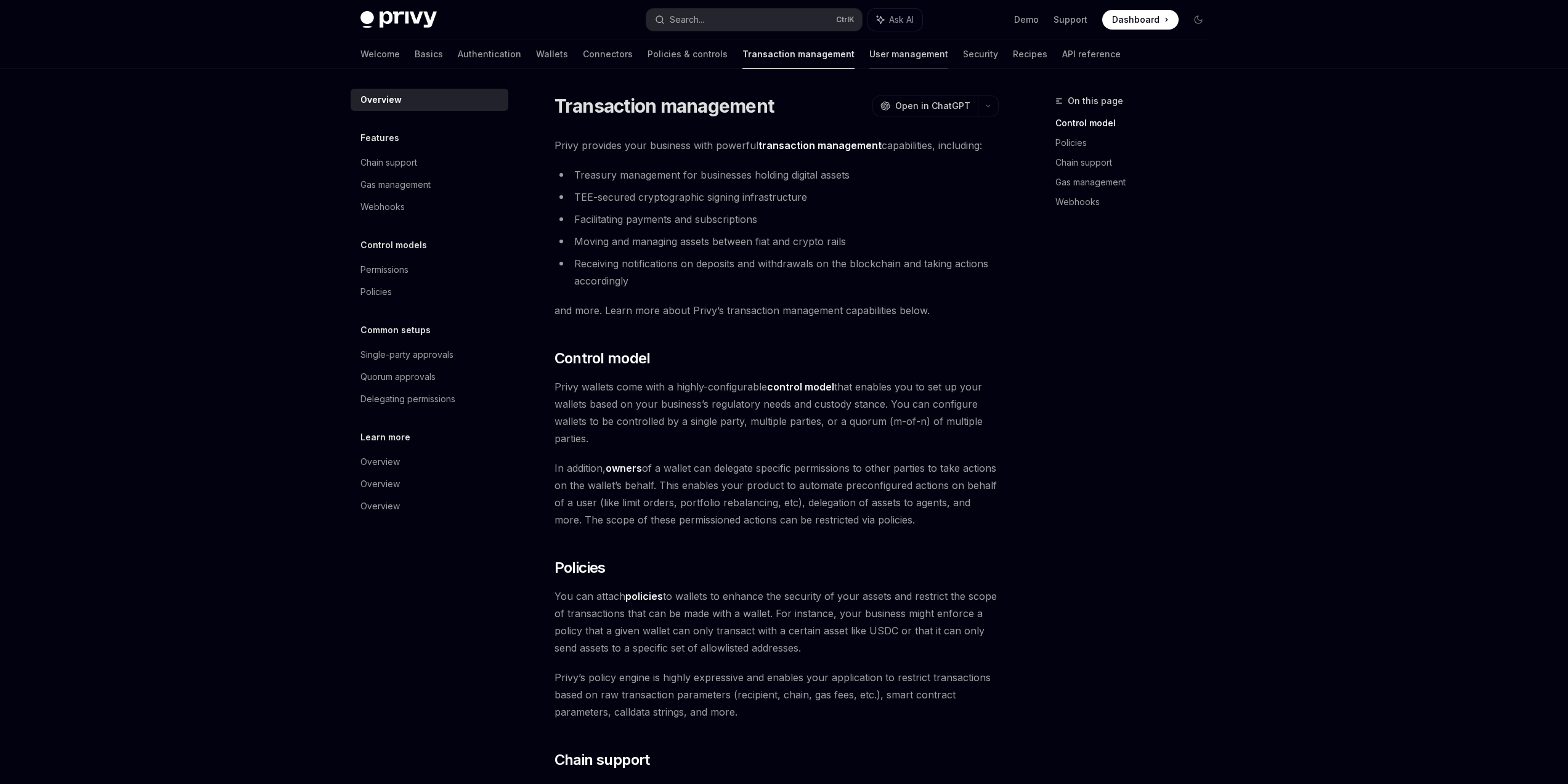
click at [869, 59] on link "User management" at bounding box center [908, 54] width 79 height 29
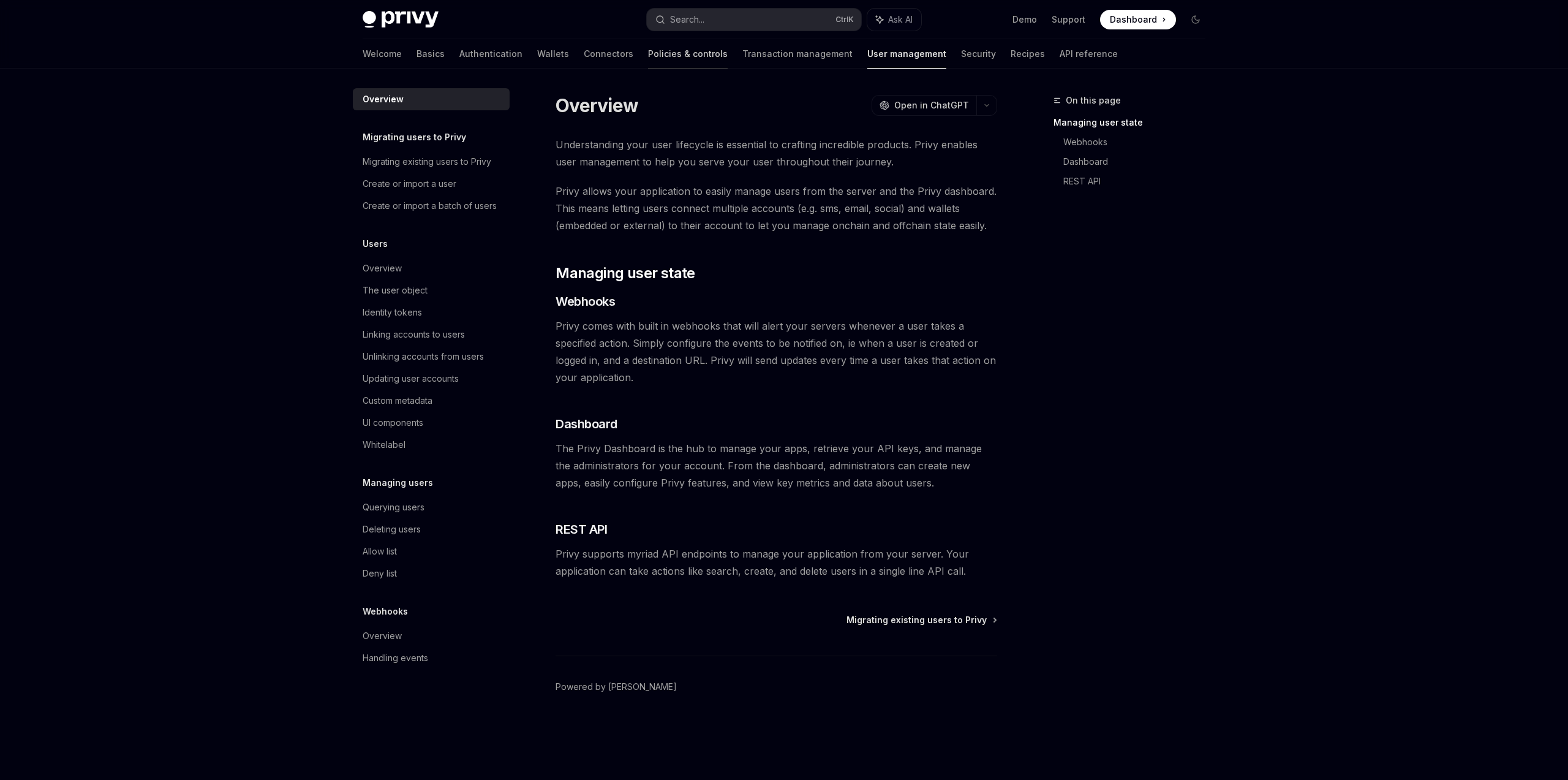
click at [649, 53] on link "Policies & controls" at bounding box center [688, 53] width 80 height 29
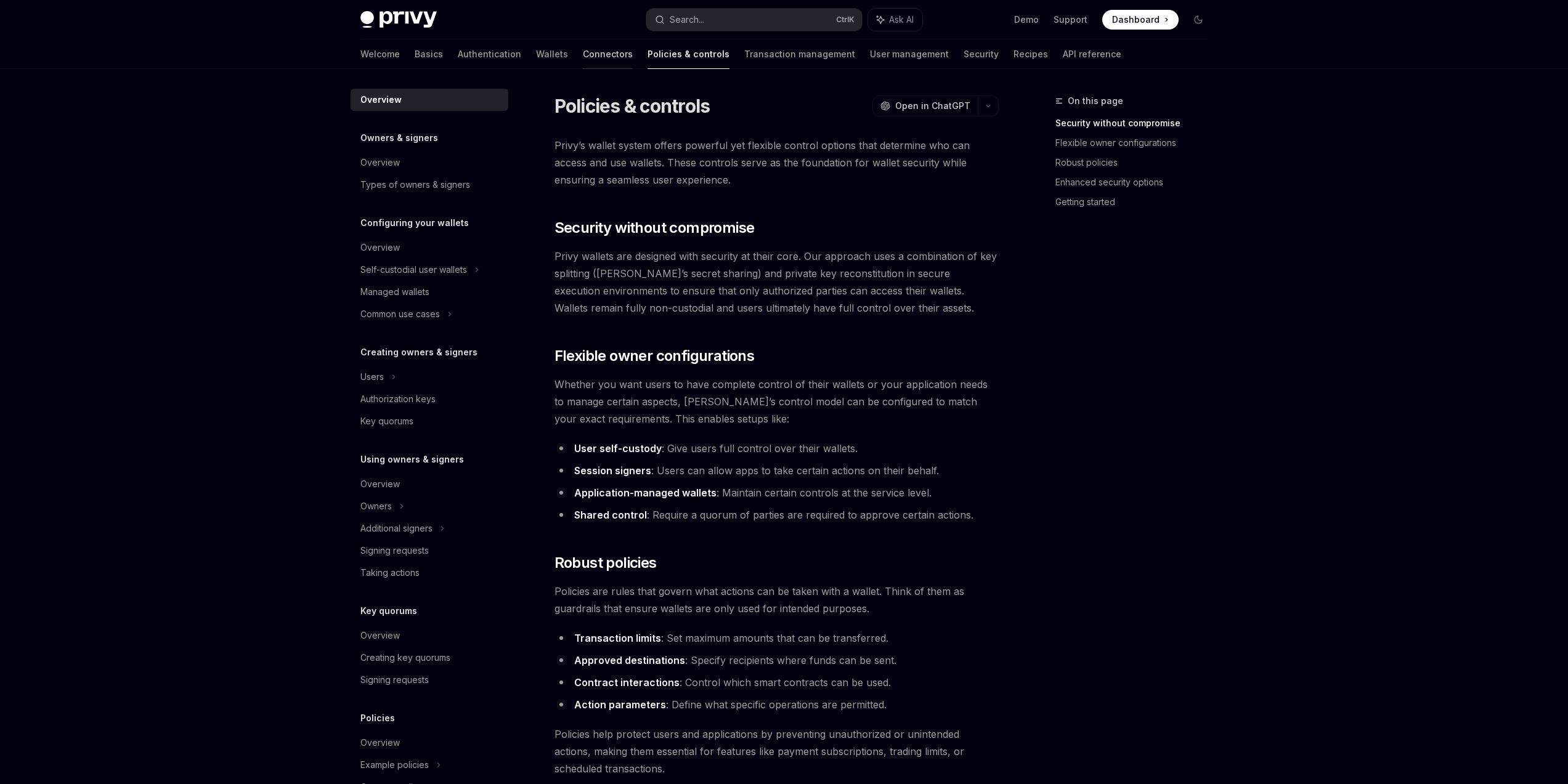
click at [582, 56] on link "Connectors" at bounding box center [607, 54] width 50 height 29
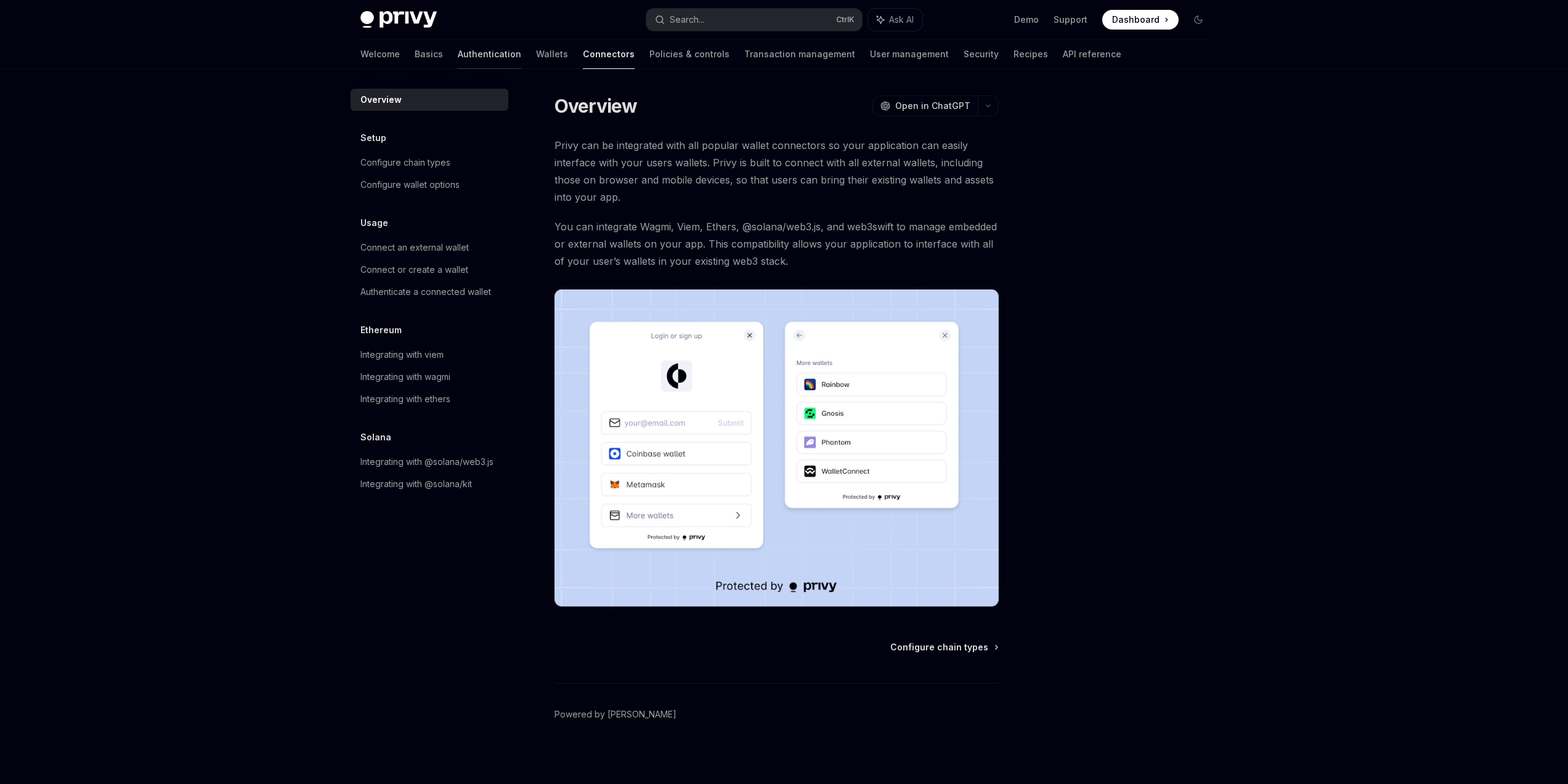
click at [458, 55] on link "Authentication" at bounding box center [489, 54] width 63 height 29
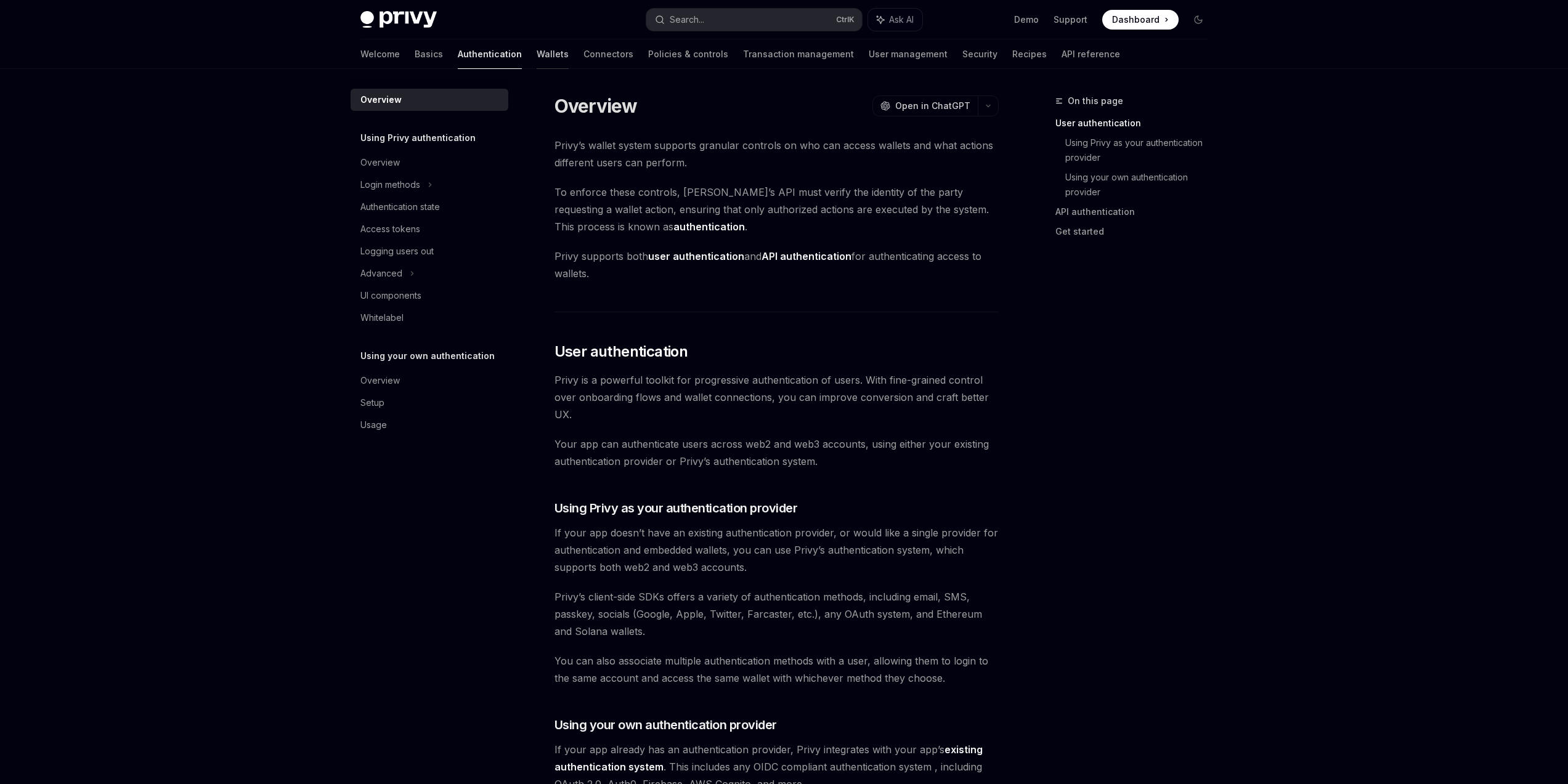
click at [536, 55] on link "Wallets" at bounding box center [552, 54] width 32 height 29
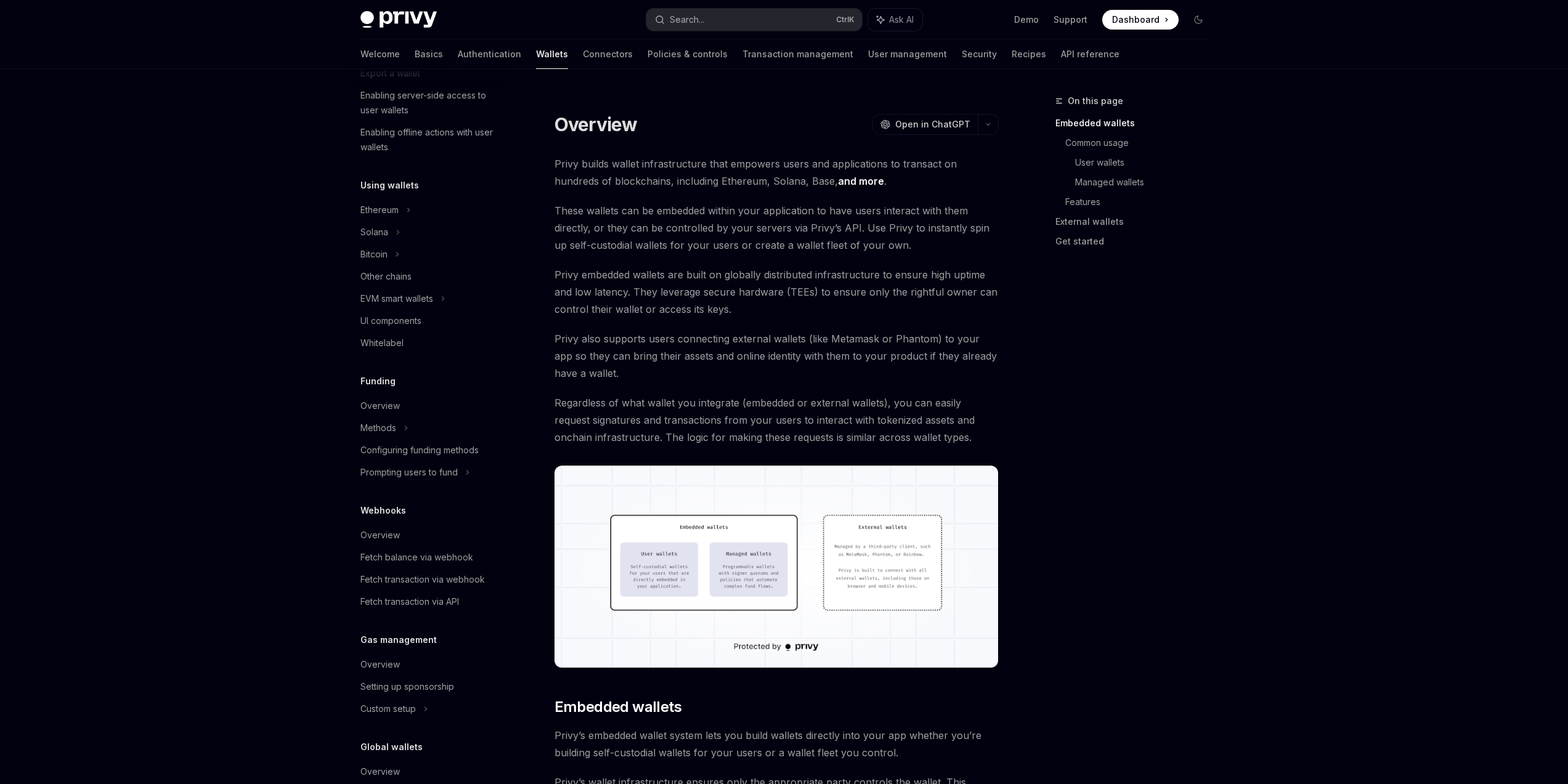
scroll to position [274, 0]
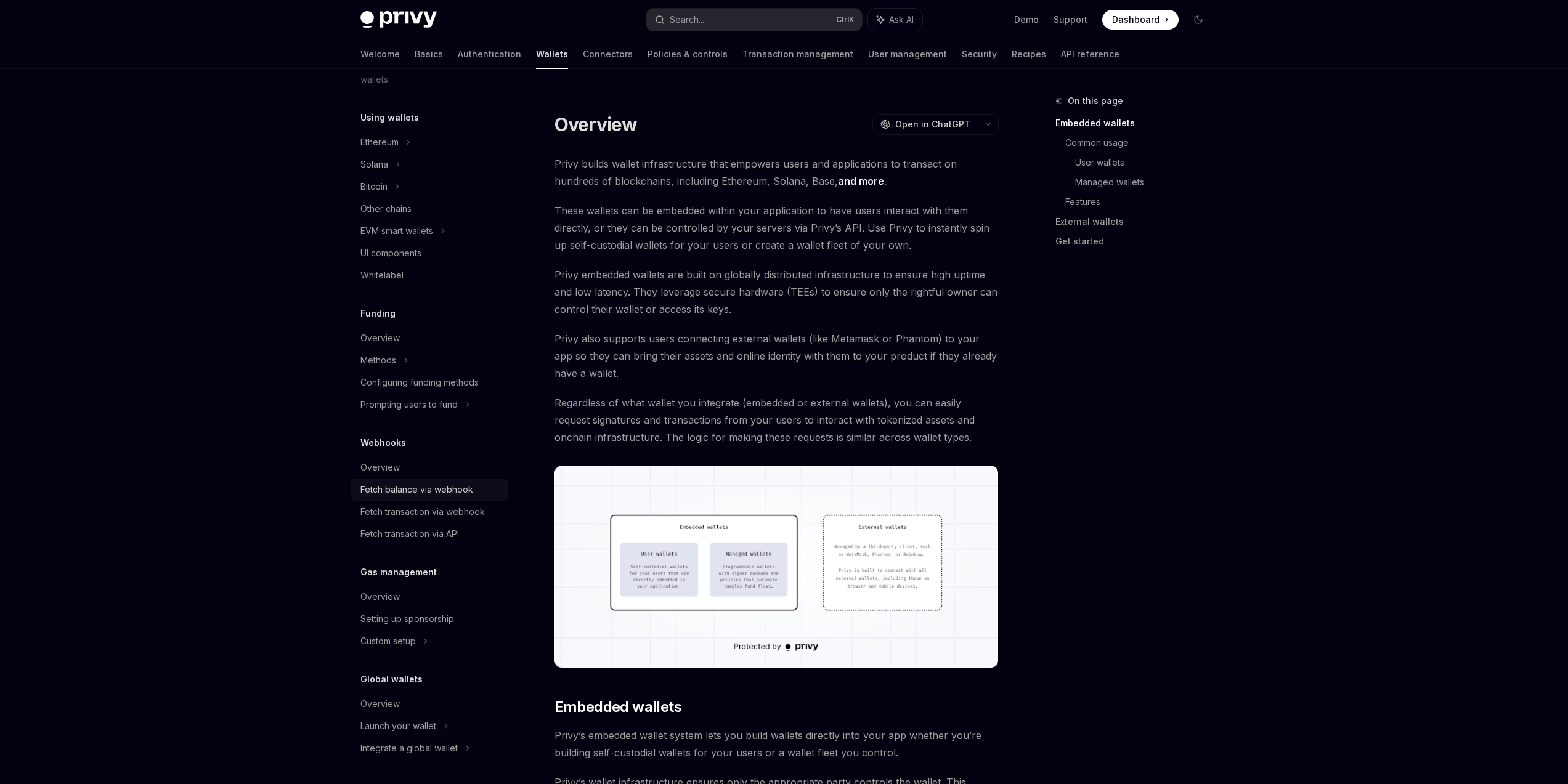
click at [416, 496] on div "Fetch balance via webhook" at bounding box center [416, 490] width 113 height 15
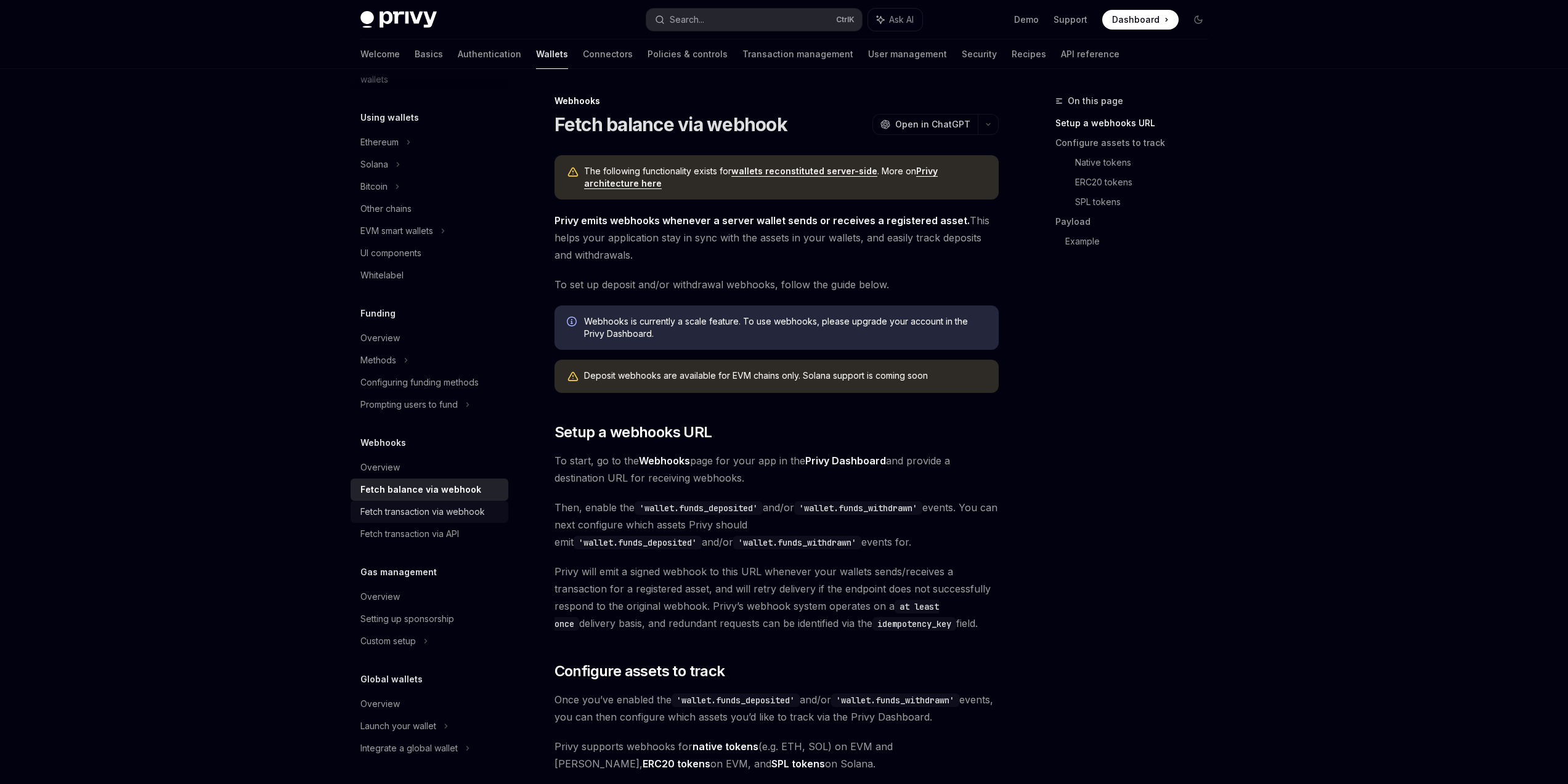
click at [432, 511] on div "Fetch transaction via webhook" at bounding box center [422, 512] width 124 height 15
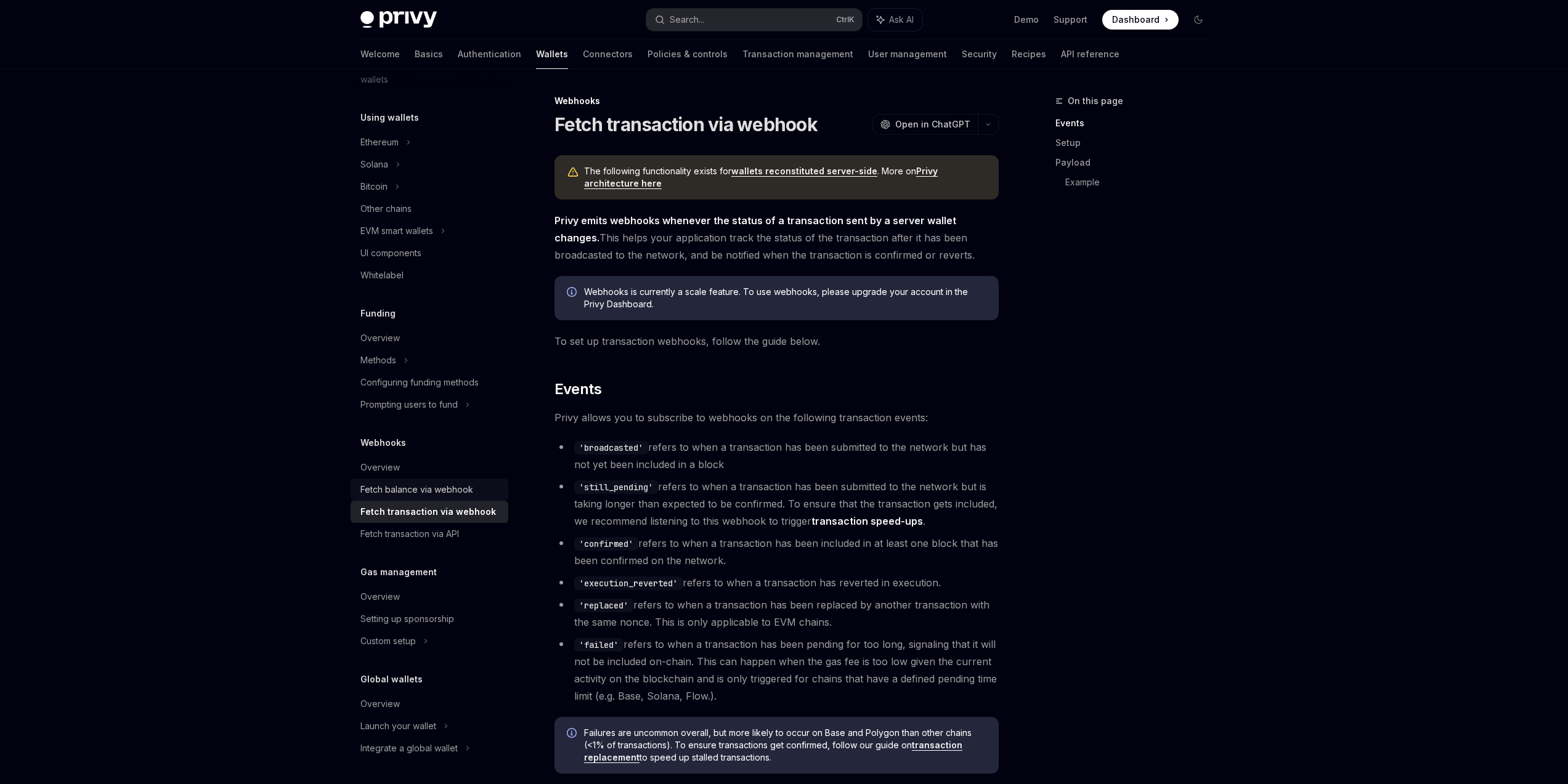
click at [434, 490] on div "Fetch balance via webhook" at bounding box center [416, 490] width 113 height 15
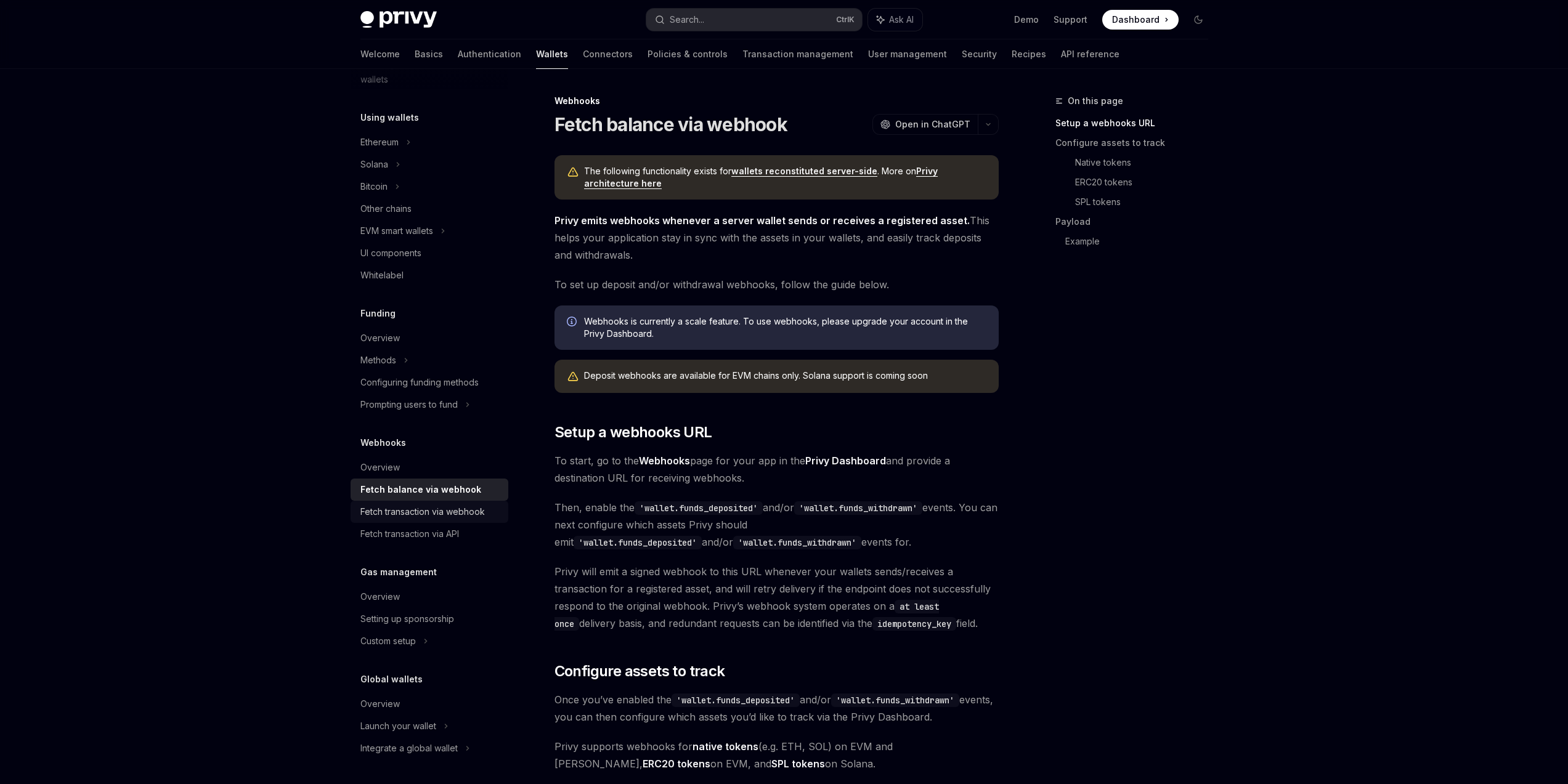
click at [437, 504] on div "Fetch transaction via webhook" at bounding box center [422, 512] width 124 height 15
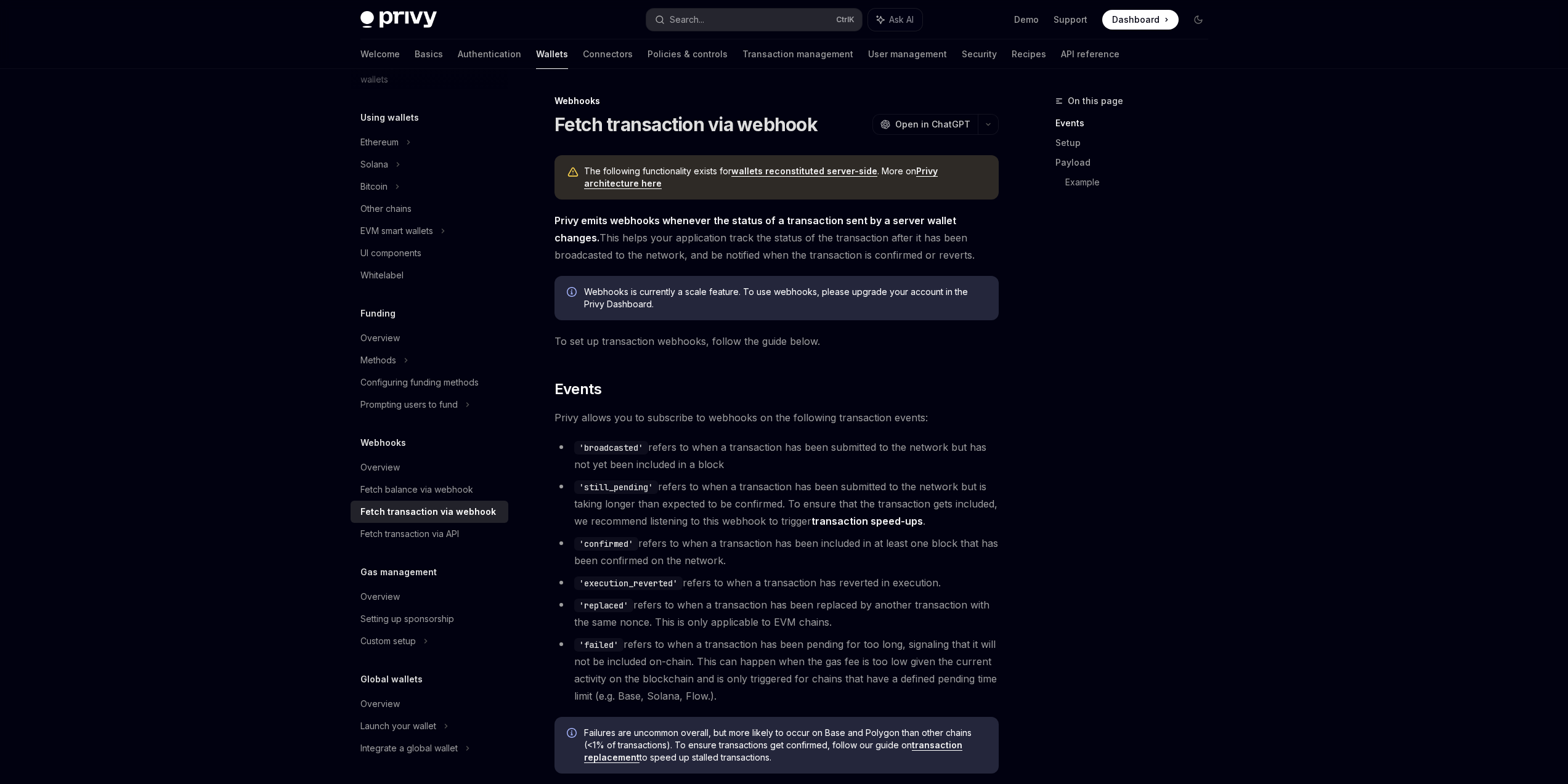
click at [825, 170] on link "wallets reconstituted server-side" at bounding box center [804, 172] width 146 height 11
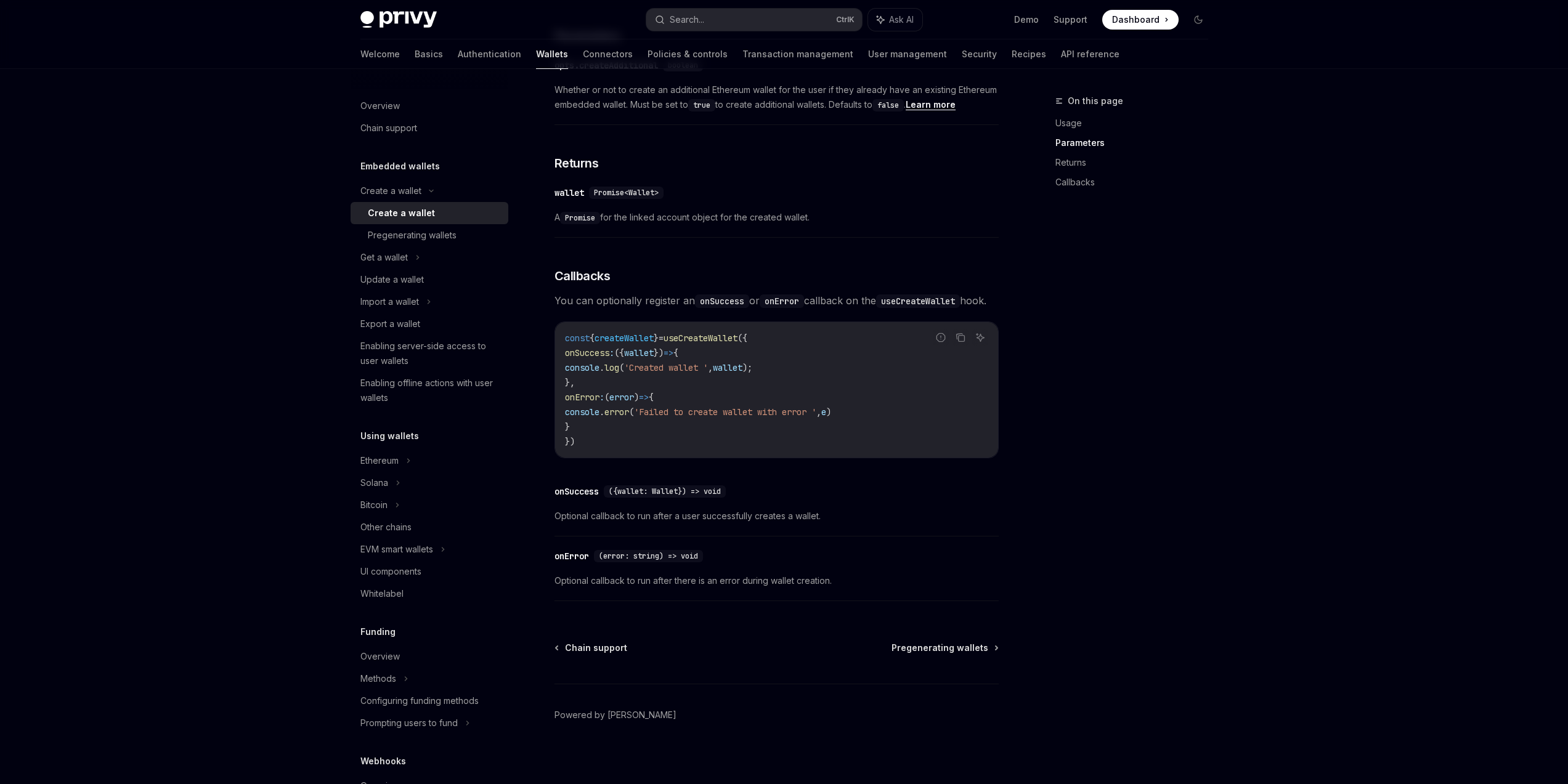
scroll to position [689, 0]
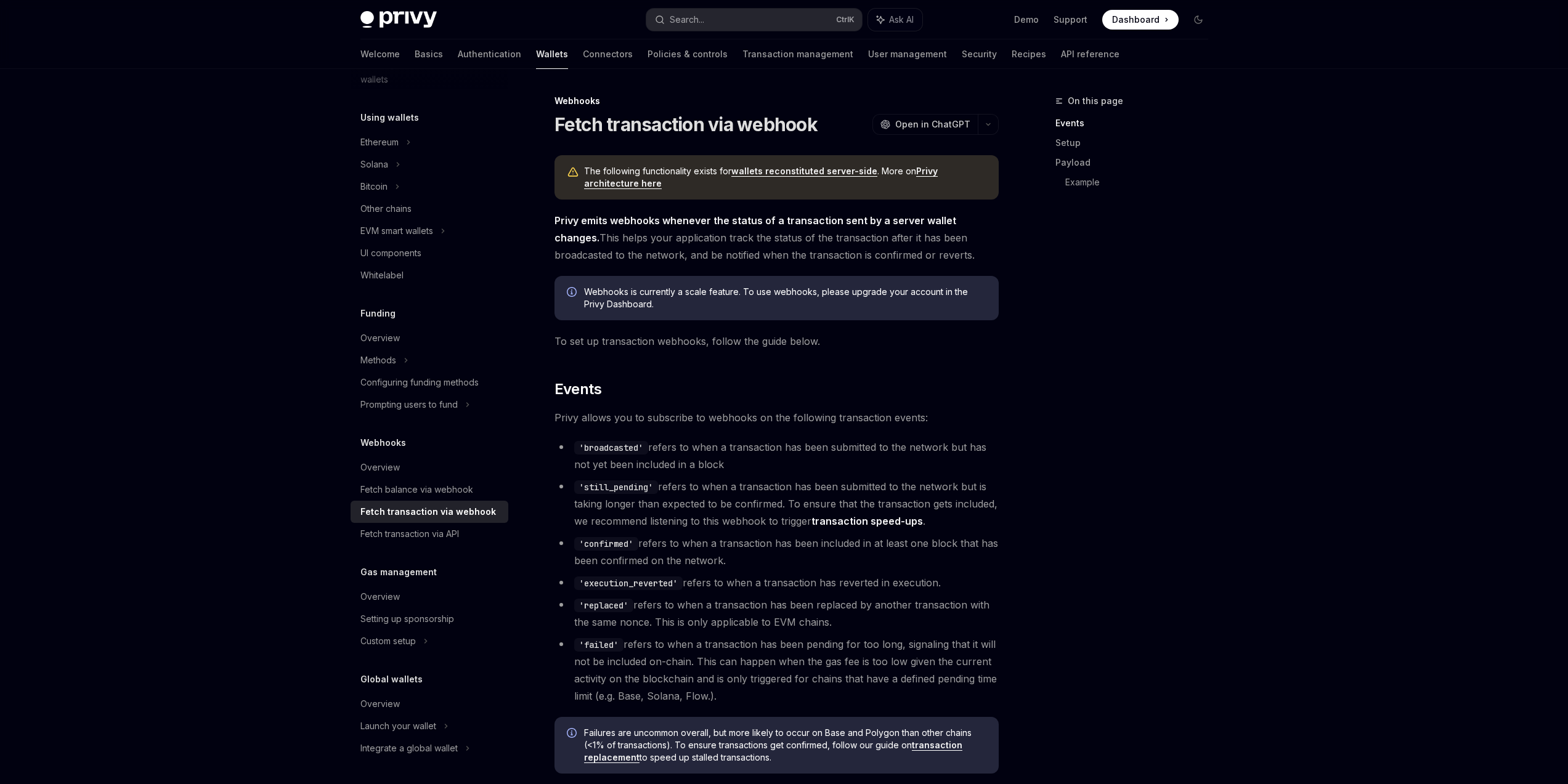
click at [927, 170] on link "Privy architecture here" at bounding box center [760, 177] width 353 height 24
type textarea "*"
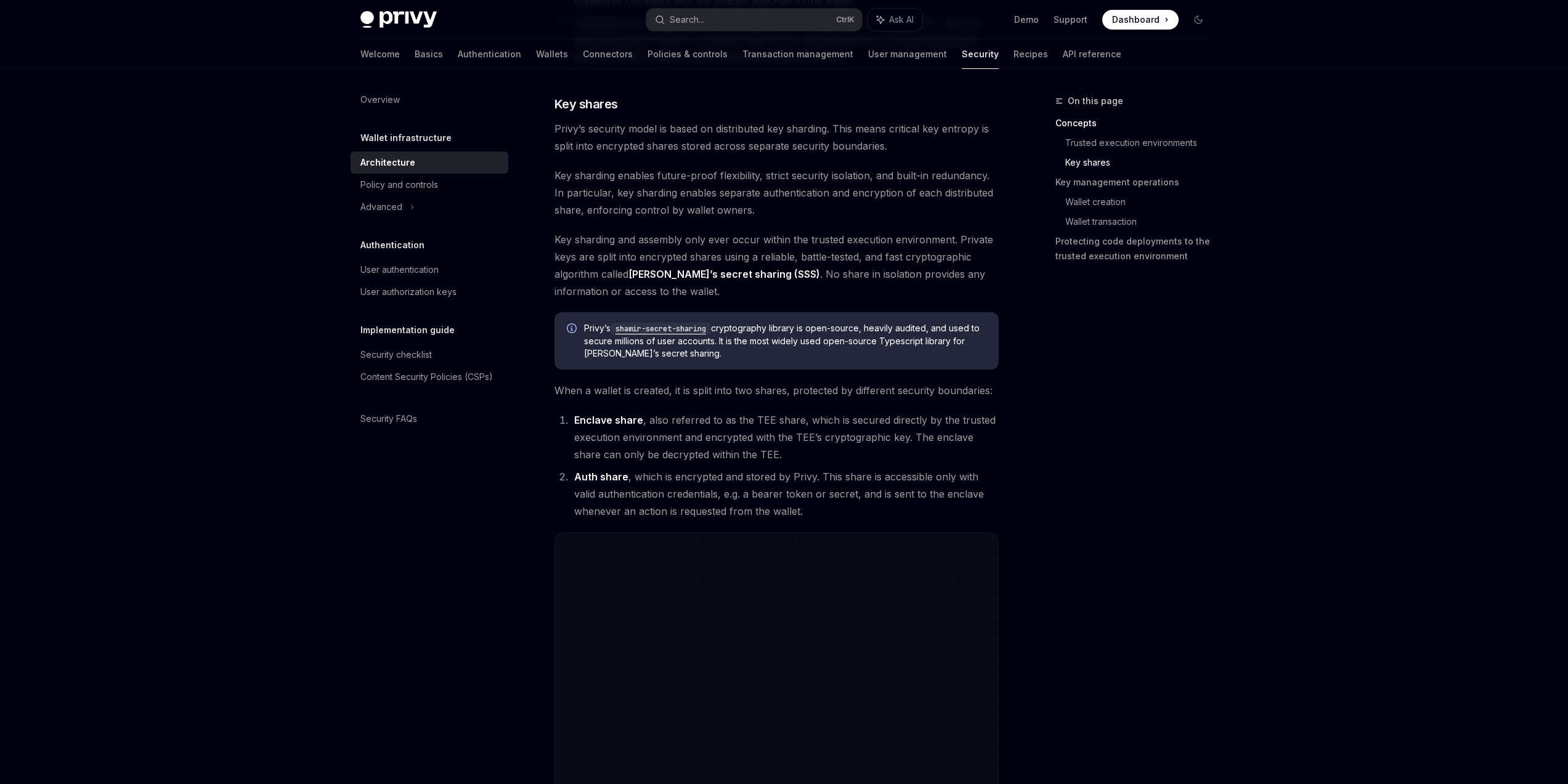
scroll to position [470, 0]
